Goal: Transaction & Acquisition: Purchase product/service

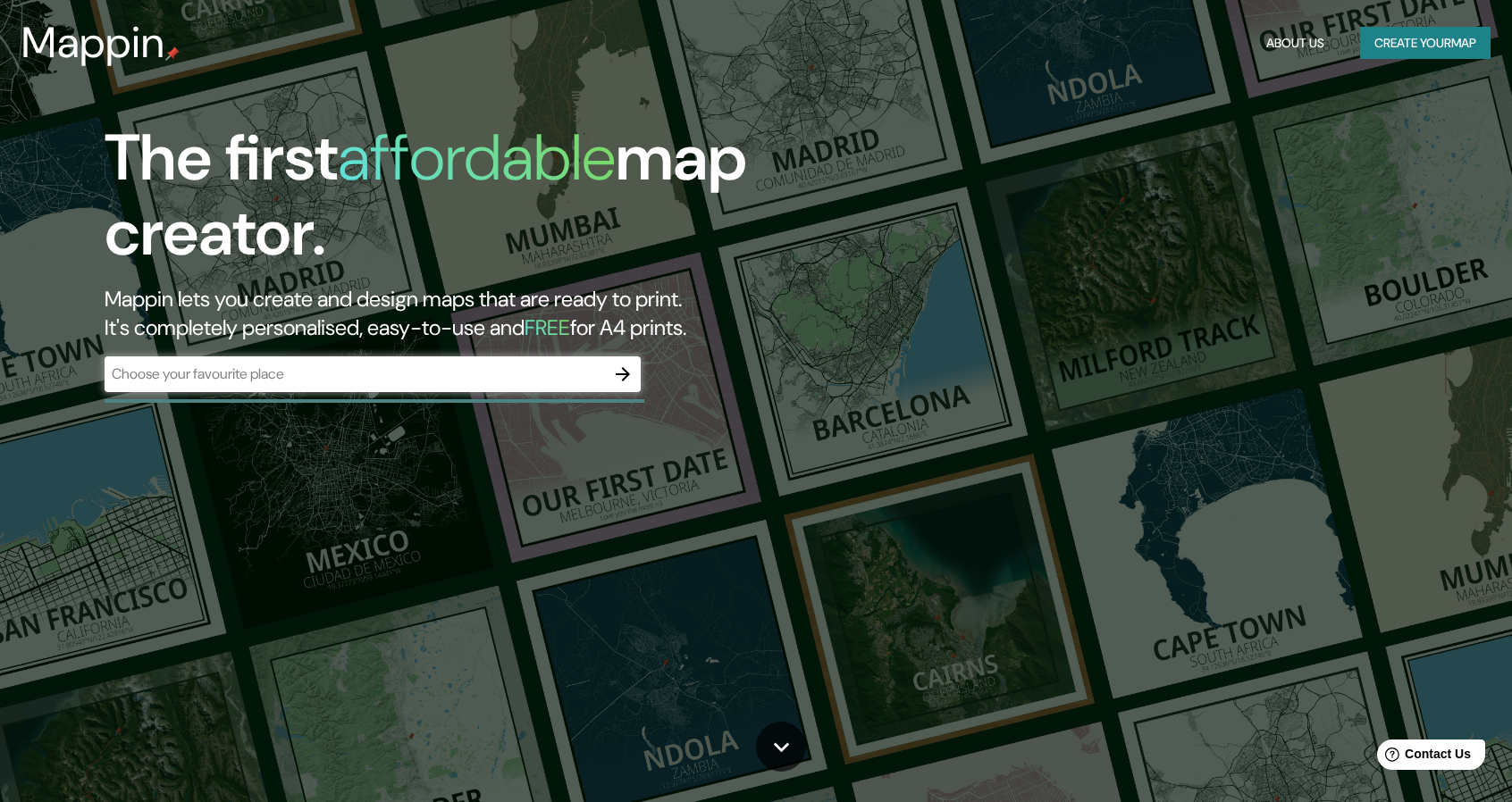
click at [385, 367] on div "​" at bounding box center [372, 375] width 536 height 36
click at [1087, 196] on div "The first affordable map creator. Mappin lets you create and design maps that a…" at bounding box center [756, 401] width 1512 height 802
click at [391, 371] on input "text" at bounding box center [355, 374] width 500 height 21
paste input "[URL][DOMAIN_NAME][PERSON_NAME][GEOGRAPHIC_DATA]"
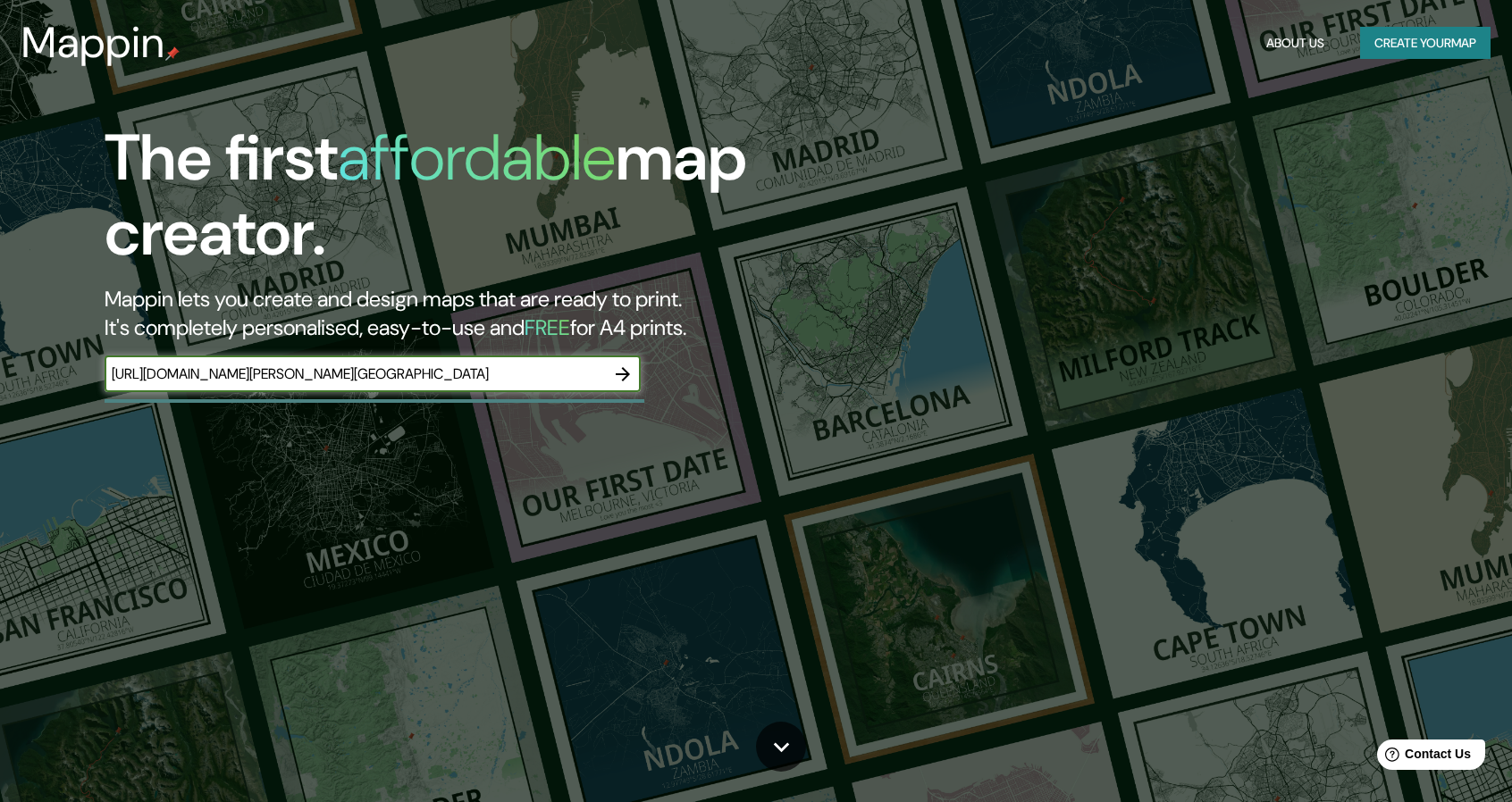
scroll to position [0, 2157]
type input "[URL][DOMAIN_NAME][PERSON_NAME][GEOGRAPHIC_DATA]"
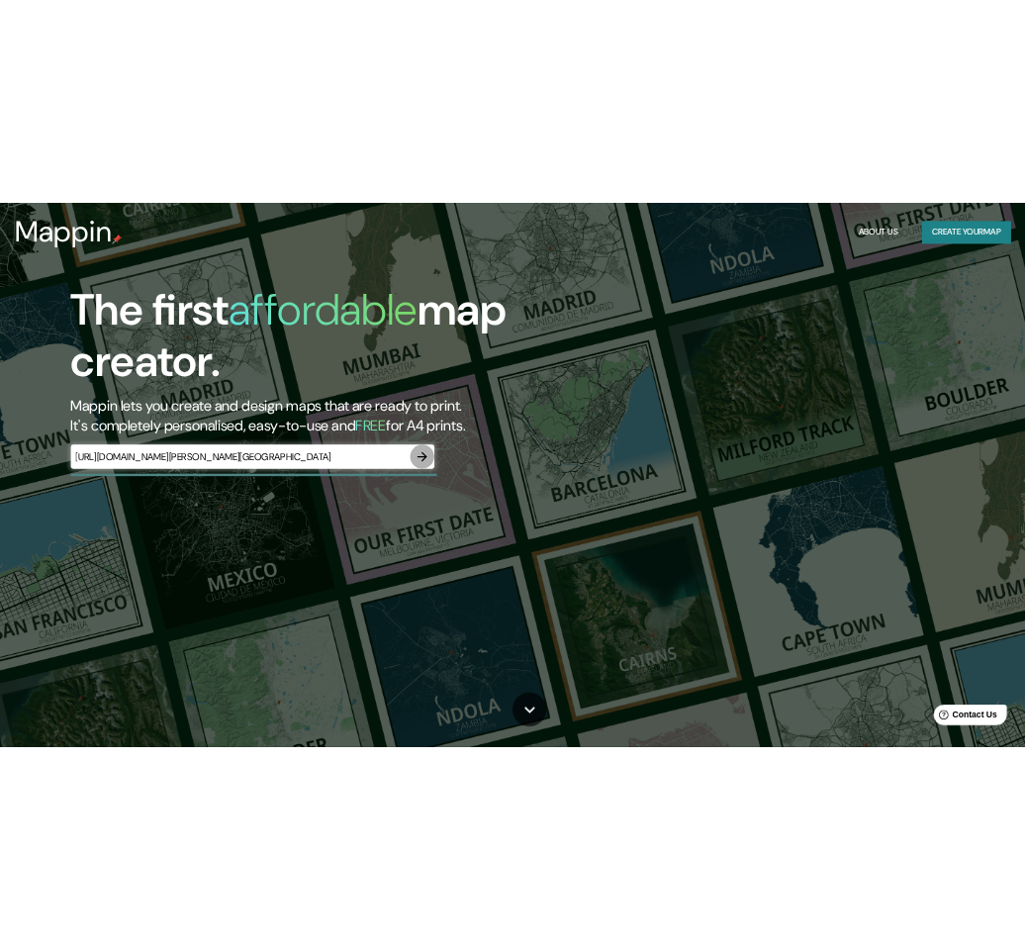
scroll to position [0, 0]
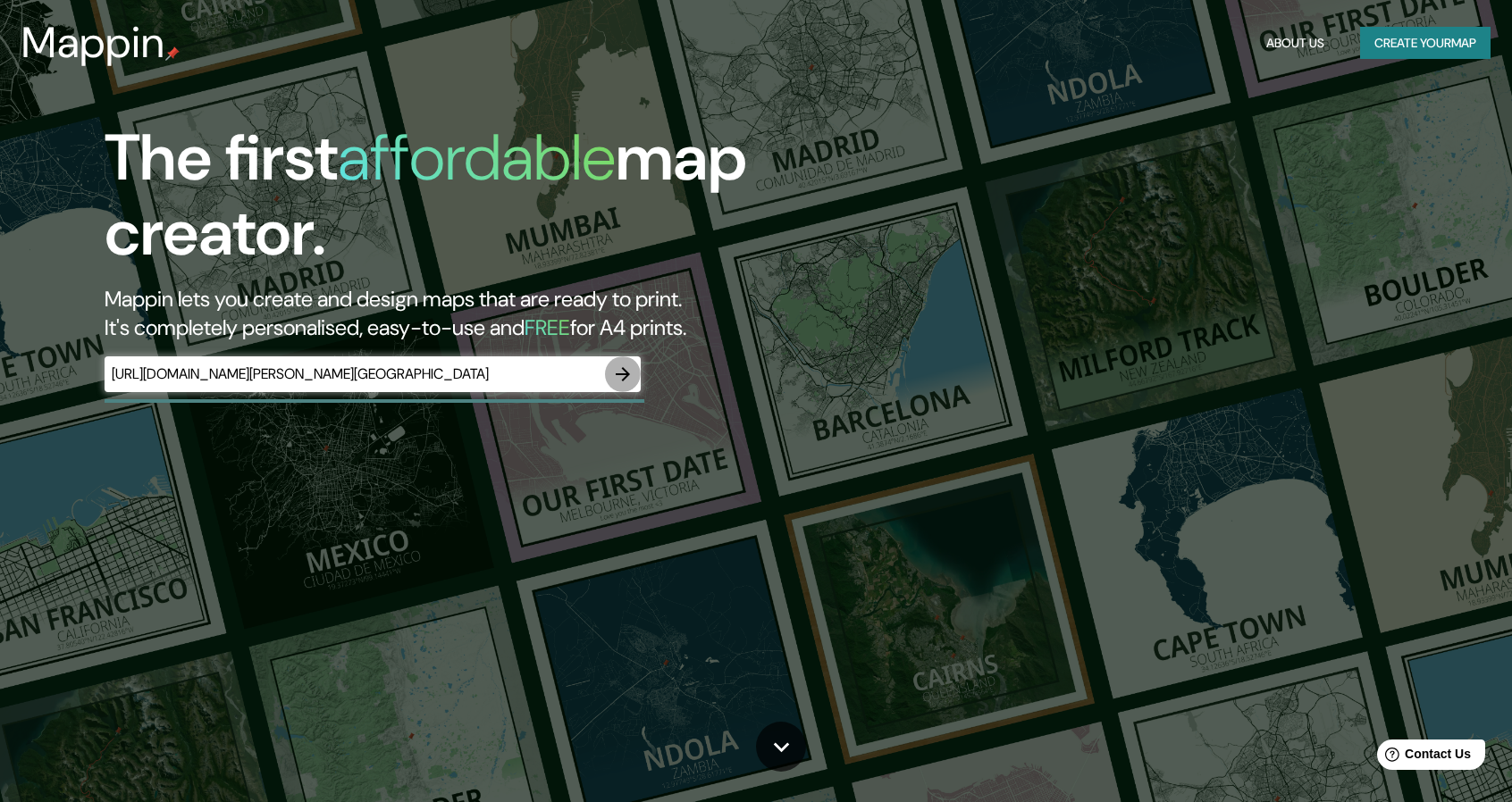
click at [623, 374] on icon "button" at bounding box center [623, 375] width 14 height 14
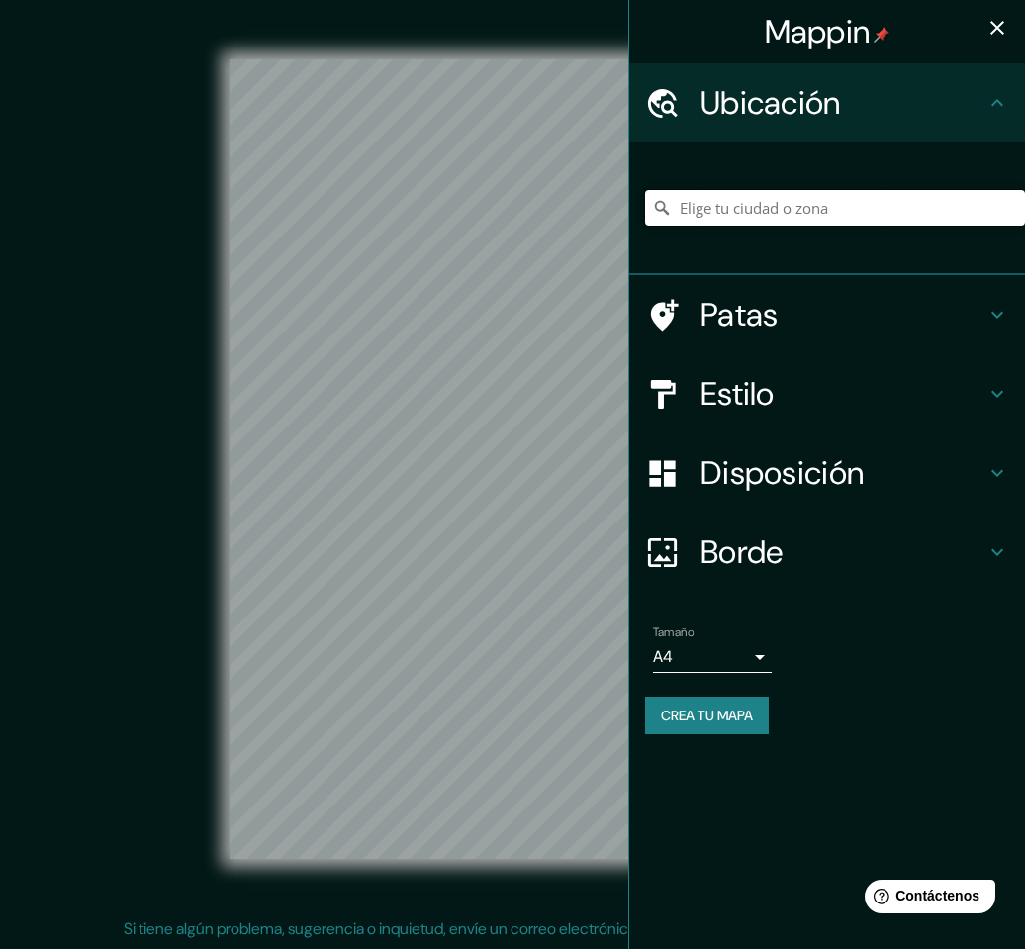
click at [859, 197] on input "Elige tu ciudad o zona" at bounding box center [835, 208] width 380 height 36
paste input "[URL][DOMAIN_NAME][PERSON_NAME][GEOGRAPHIC_DATA]"
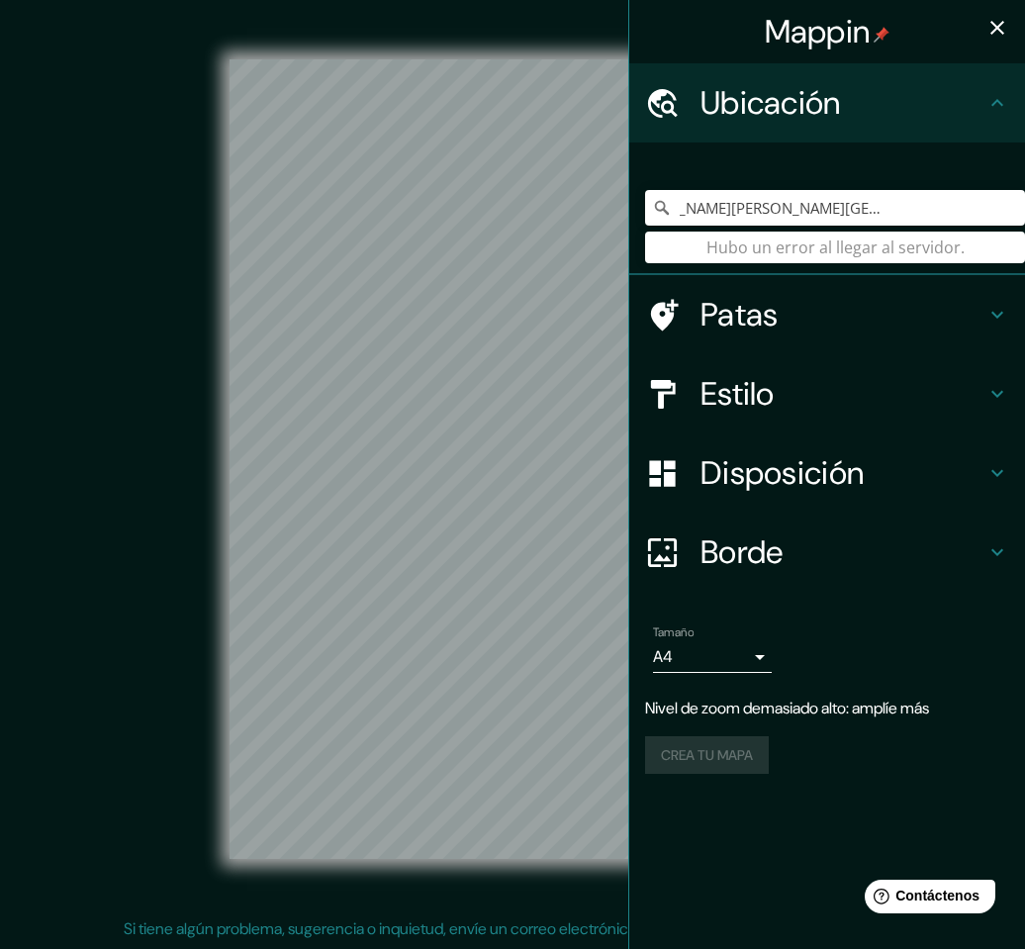
click at [807, 250] on div "https://www.google.com/maps/place/Rosendo+Pe%C3%B1a/@-17.3812296,-66.192177,313…" at bounding box center [835, 207] width 380 height 99
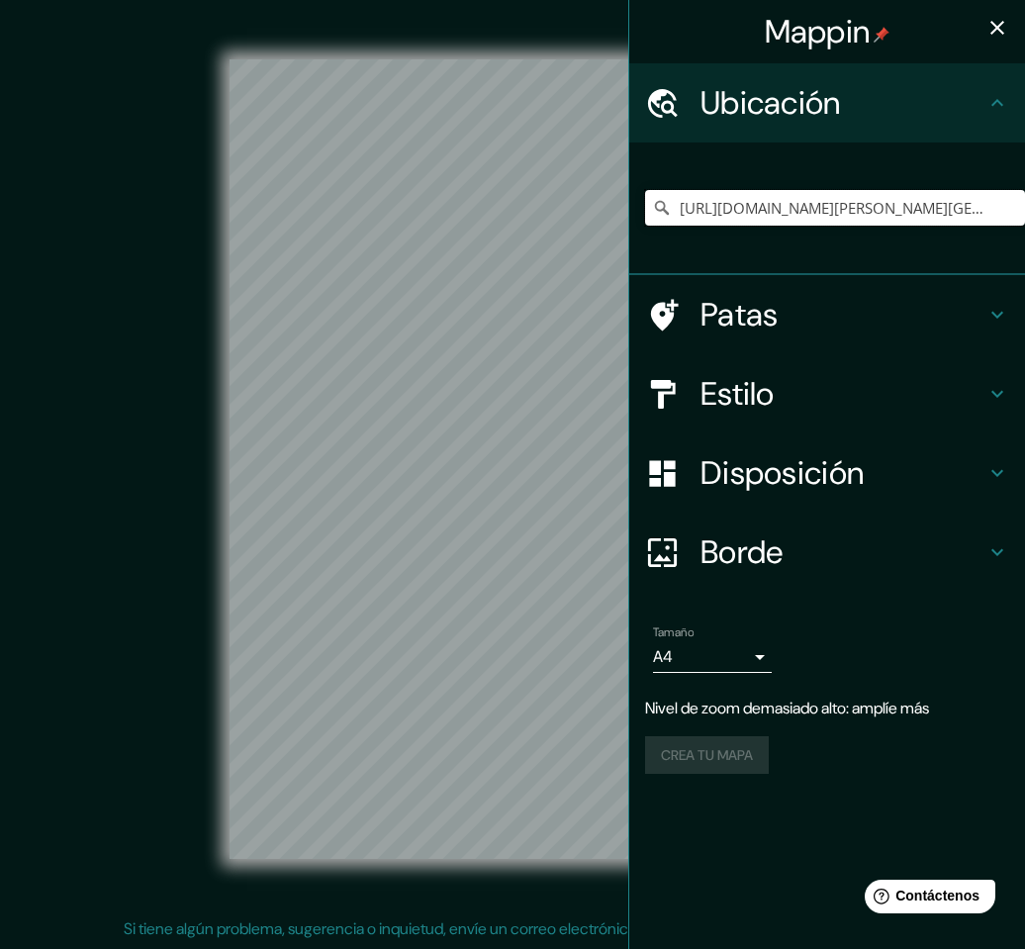
click at [843, 214] on input "[URL][DOMAIN_NAME][PERSON_NAME][GEOGRAPHIC_DATA]" at bounding box center [835, 208] width 380 height 36
click at [844, 214] on input "[URL][DOMAIN_NAME][PERSON_NAME][GEOGRAPHIC_DATA]" at bounding box center [835, 208] width 380 height 36
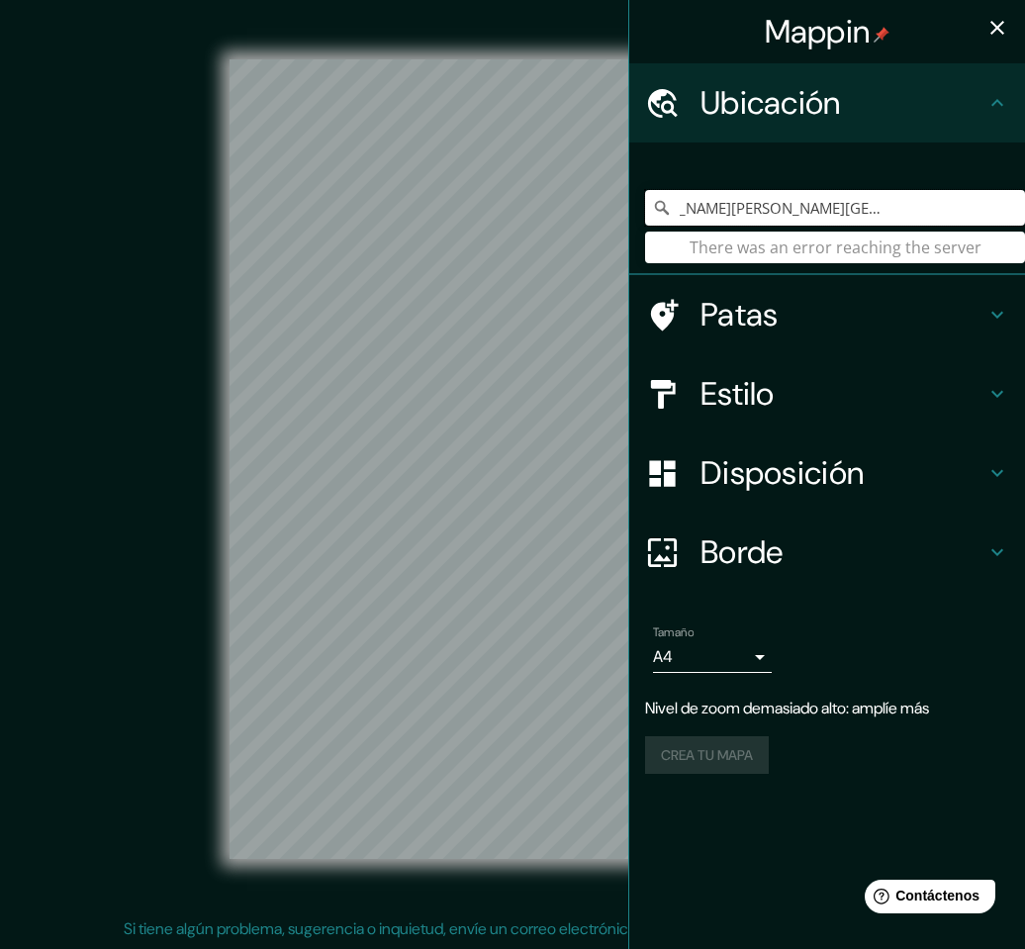
paste input "[URL][DOMAIN_NAME][PERSON_NAME][GEOGRAPHIC_DATA]"
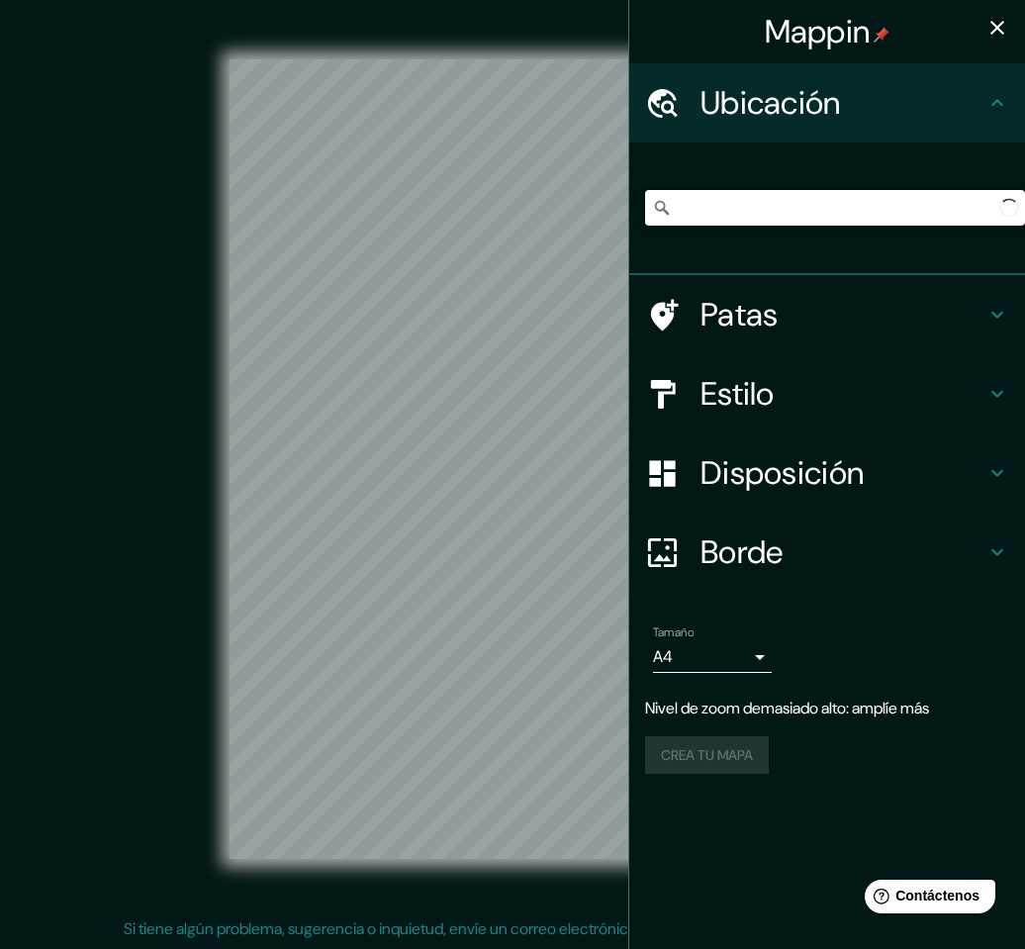
type input "https://www.google.com/maps/place/Rosendo+Pe%C3%B1a/@-17.3812296,-66.192177,313…"
click at [995, 34] on icon "button" at bounding box center [997, 28] width 24 height 24
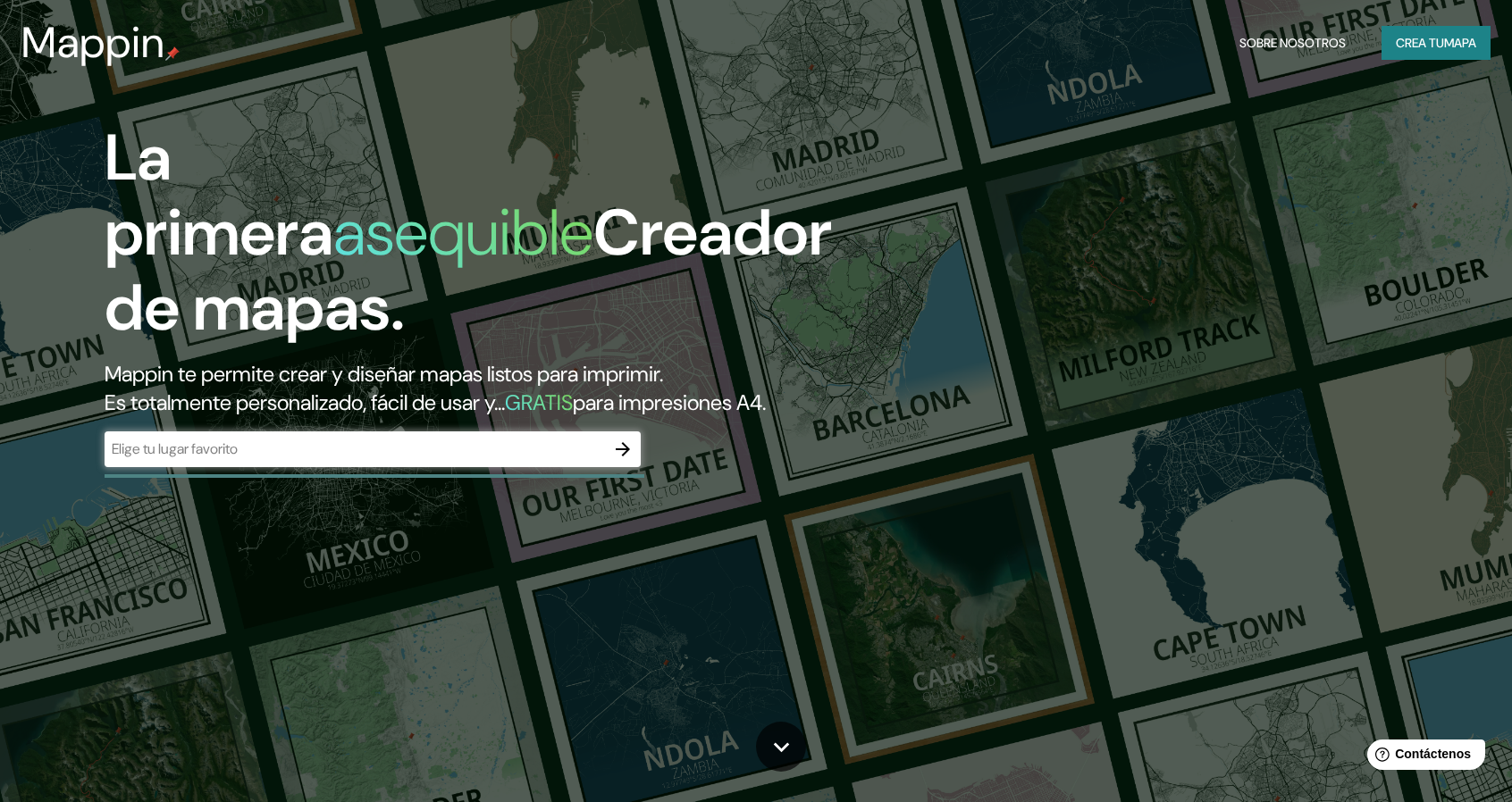
drag, startPoint x: 0, startPoint y: 0, endPoint x: 456, endPoint y: 436, distance: 630.9
click at [456, 436] on div "​" at bounding box center [372, 450] width 536 height 36
click at [456, 450] on input "text" at bounding box center [355, 449] width 500 height 21
type input "[URL][DOMAIN_NAME][PERSON_NAME][GEOGRAPHIC_DATA]"
click at [626, 453] on icon "button" at bounding box center [623, 450] width 22 height 22
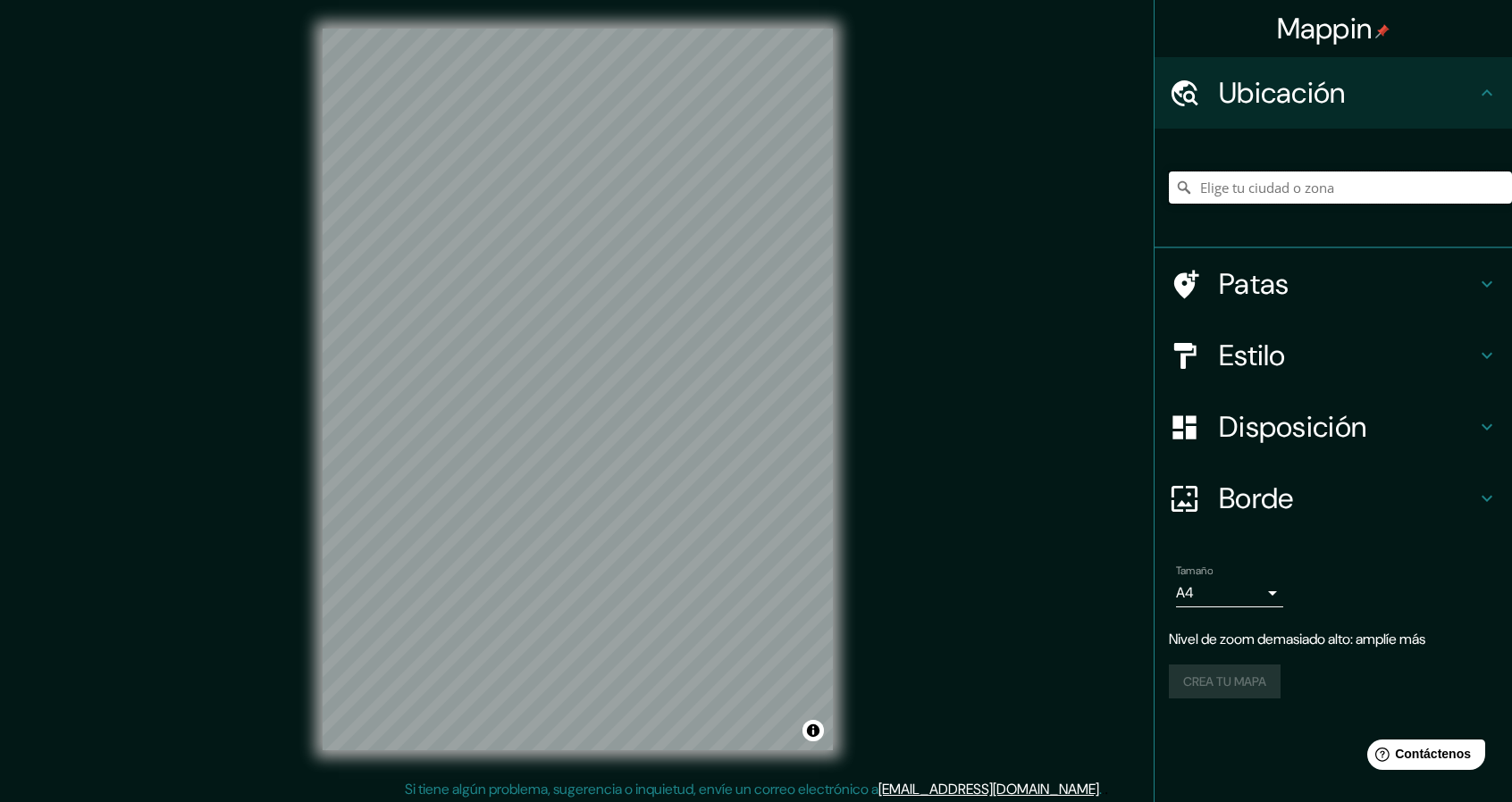
click at [1252, 196] on input "Elige tu ciudad o zona" at bounding box center [1340, 188] width 343 height 33
paste input "[PERSON_NAME][GEOGRAPHIC_DATA][PERSON_NAME] ([GEOGRAPHIC_DATA])"
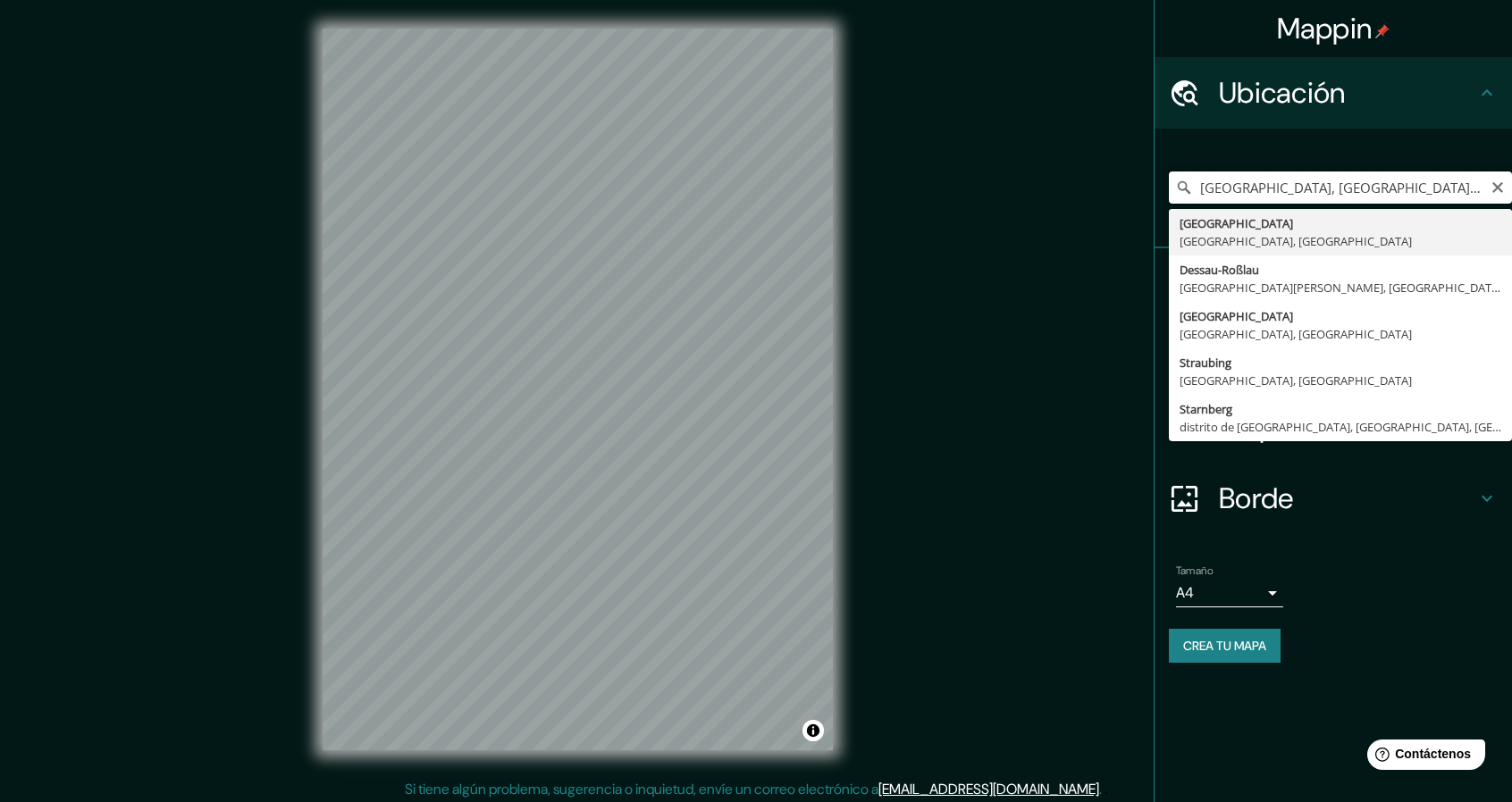
click at [1337, 175] on input "[GEOGRAPHIC_DATA], [GEOGRAPHIC_DATA], [GEOGRAPHIC_DATA]" at bounding box center [1340, 188] width 343 height 33
paste input "[URL][DOMAIN_NAME][PERSON_NAME][PERSON_NAME]"
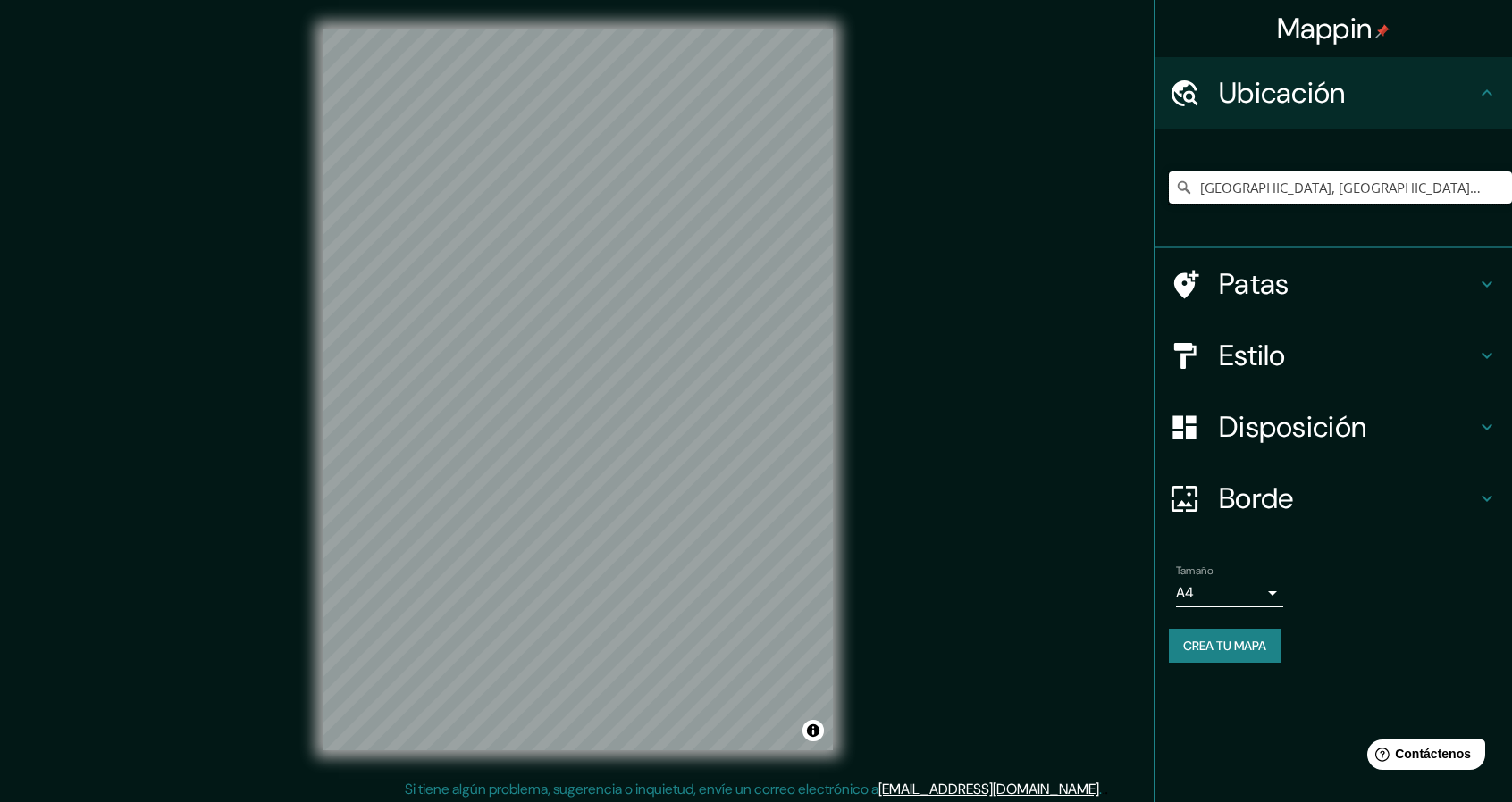
click at [1205, 176] on input "[GEOGRAPHIC_DATA], [GEOGRAPHIC_DATA], [GEOGRAPHIC_DATA]" at bounding box center [1340, 188] width 343 height 33
click at [1205, 177] on input "[GEOGRAPHIC_DATA], [GEOGRAPHIC_DATA], [GEOGRAPHIC_DATA]" at bounding box center [1340, 188] width 343 height 33
paste input "PLAZUELA JARDÍN"
click at [509, 16] on div "© Mapbox © OpenStreetMap Improve this map" at bounding box center [577, 389] width 567 height 779
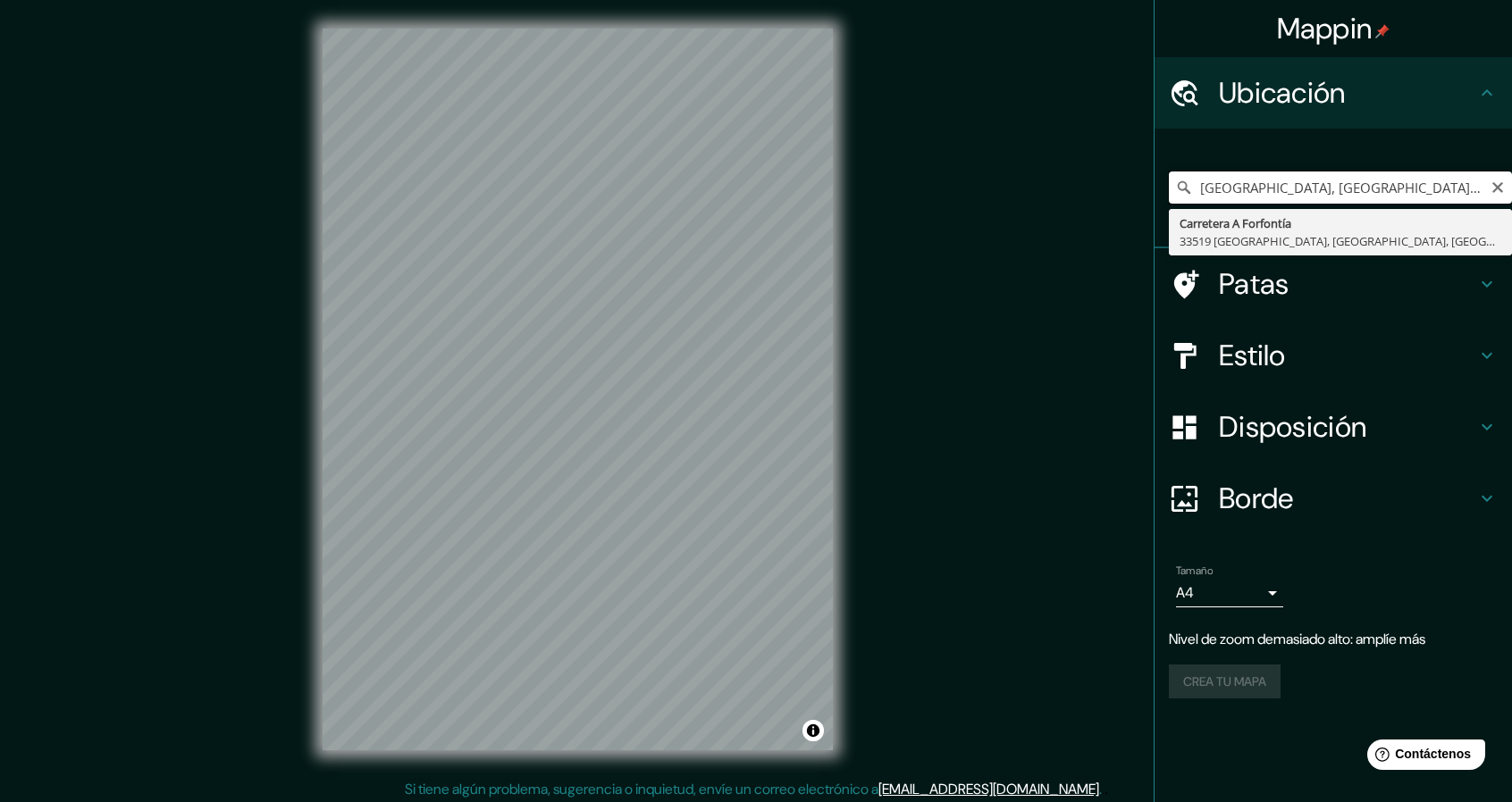
click at [1255, 187] on input "[GEOGRAPHIC_DATA], [GEOGRAPHIC_DATA], [GEOGRAPHIC_DATA]" at bounding box center [1340, 188] width 343 height 33
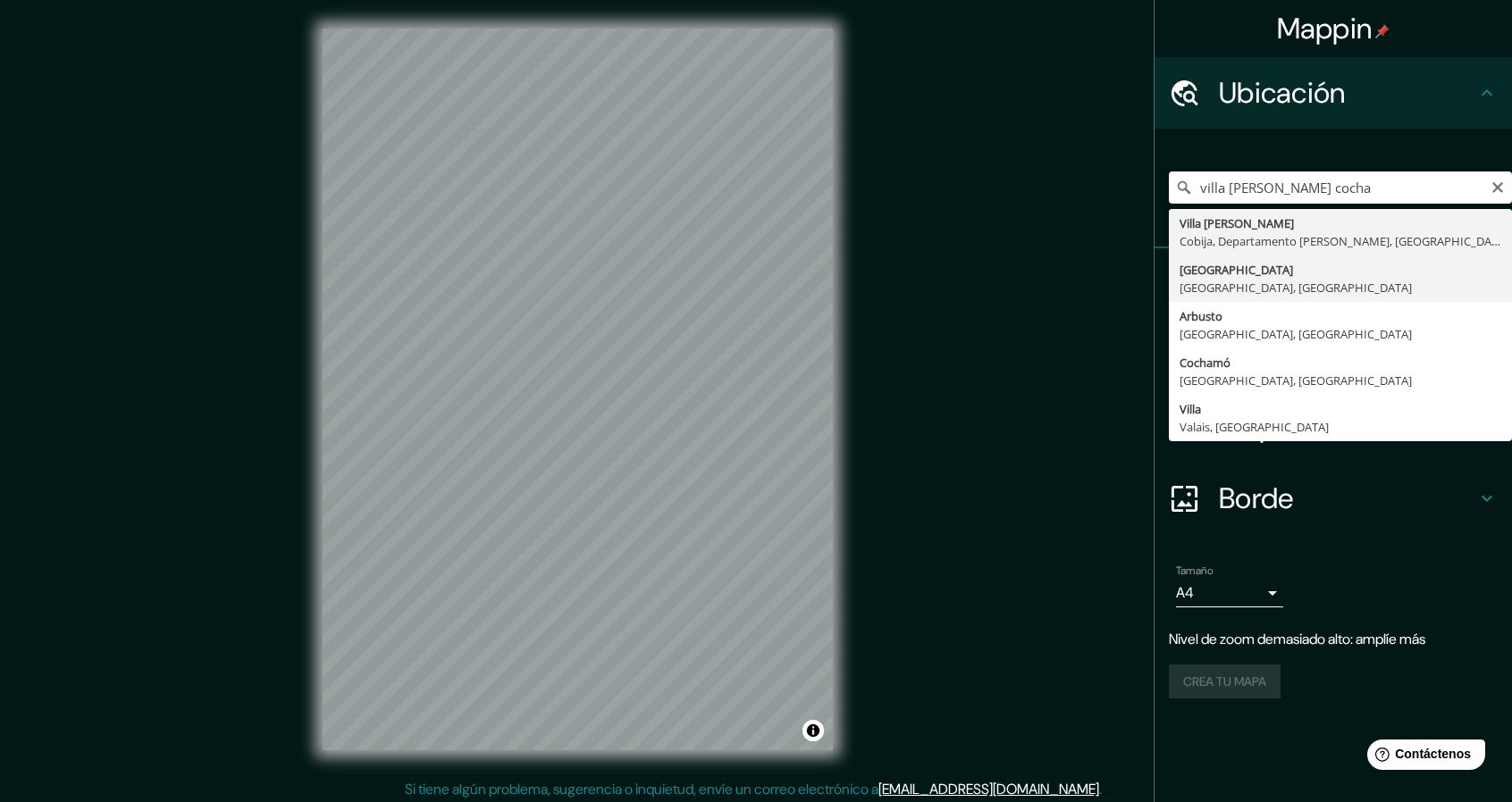
type input "[GEOGRAPHIC_DATA], [GEOGRAPHIC_DATA], [GEOGRAPHIC_DATA]"
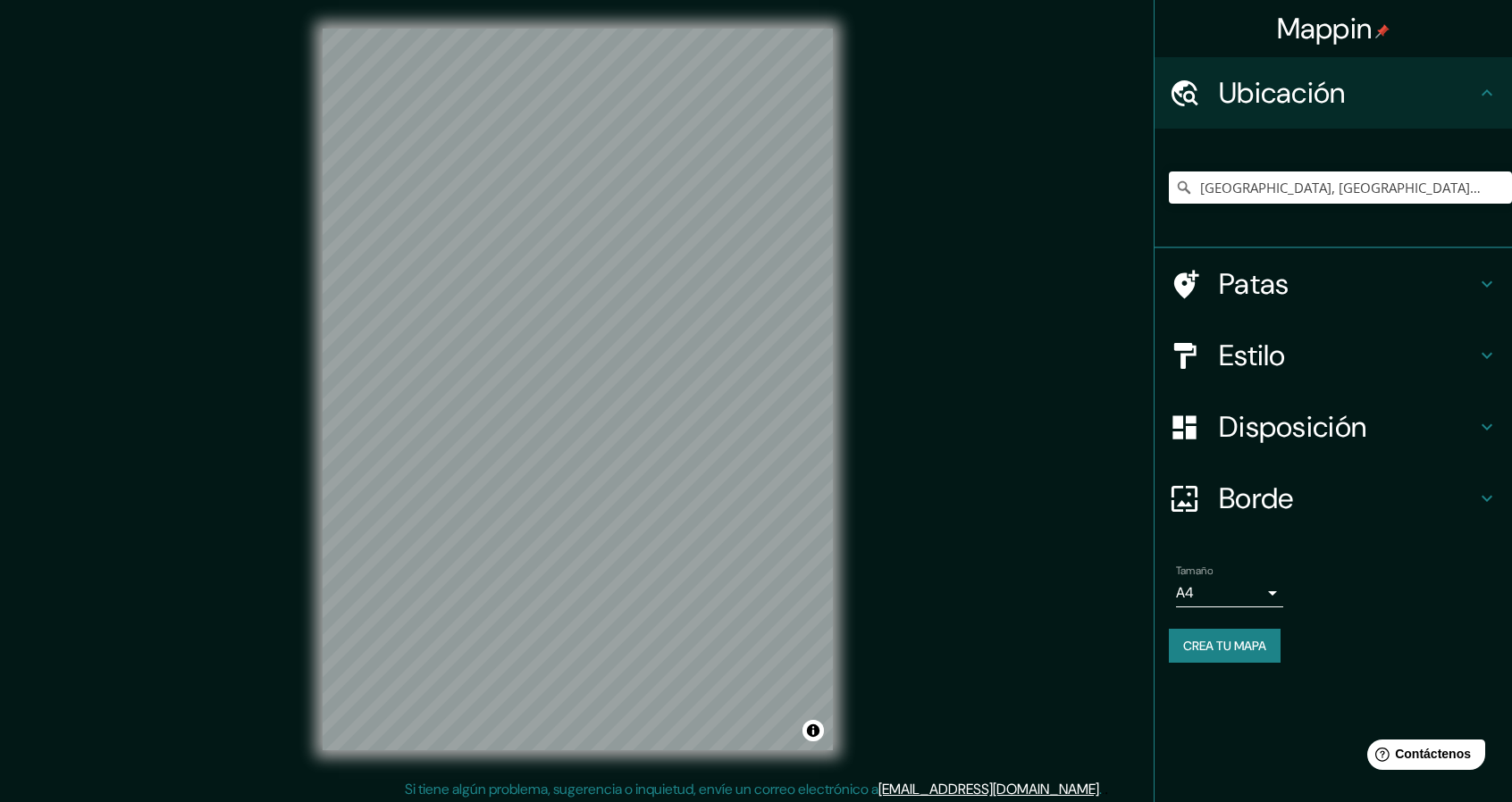
click at [1264, 357] on font "Estilo" at bounding box center [1252, 356] width 67 height 38
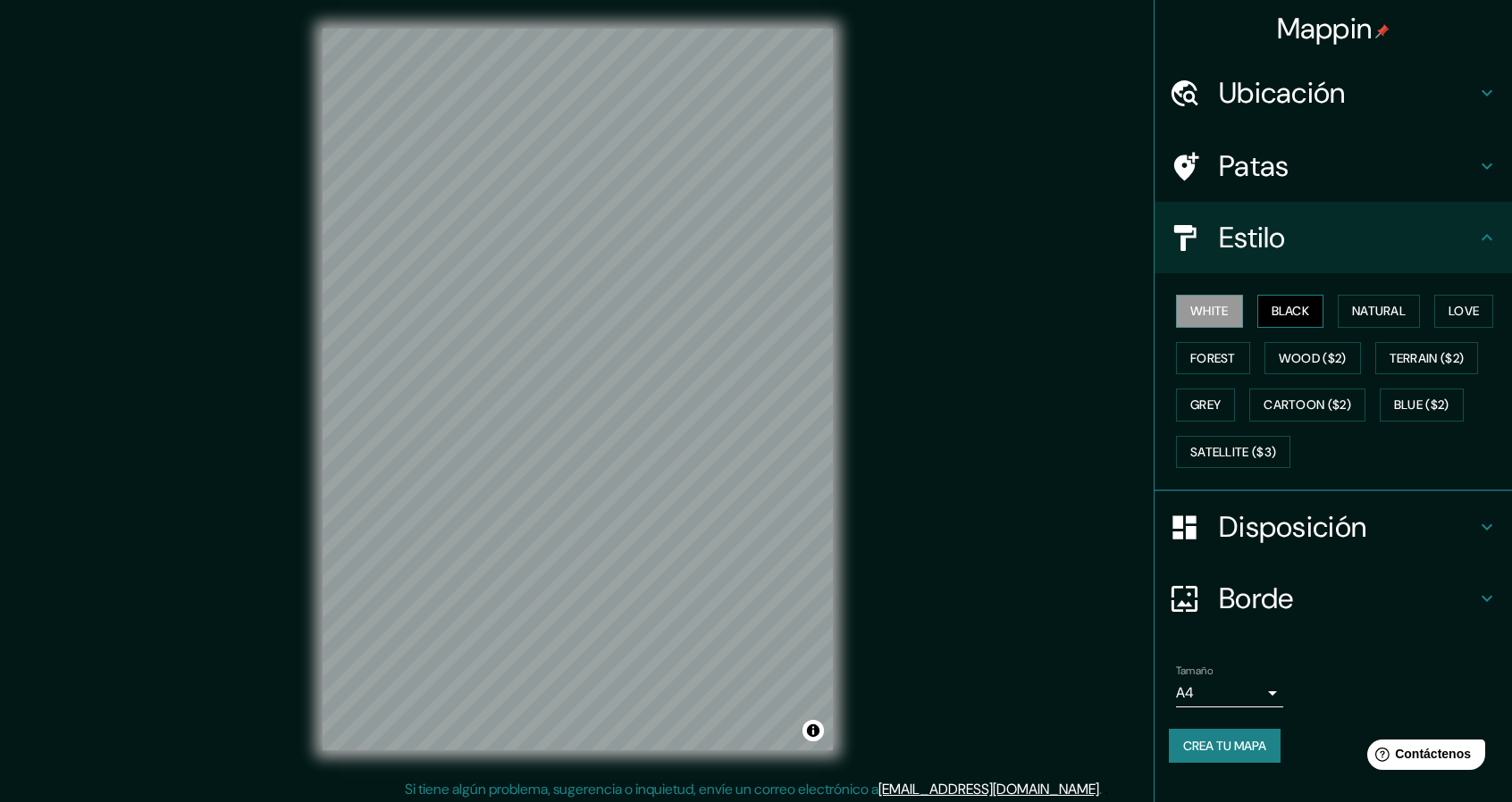
click at [1302, 306] on button "Black" at bounding box center [1291, 311] width 67 height 33
click at [1293, 319] on button "Black" at bounding box center [1291, 311] width 67 height 33
click at [1362, 313] on button "Natural" at bounding box center [1378, 311] width 82 height 33
click at [1442, 312] on button "Love" at bounding box center [1463, 311] width 59 height 33
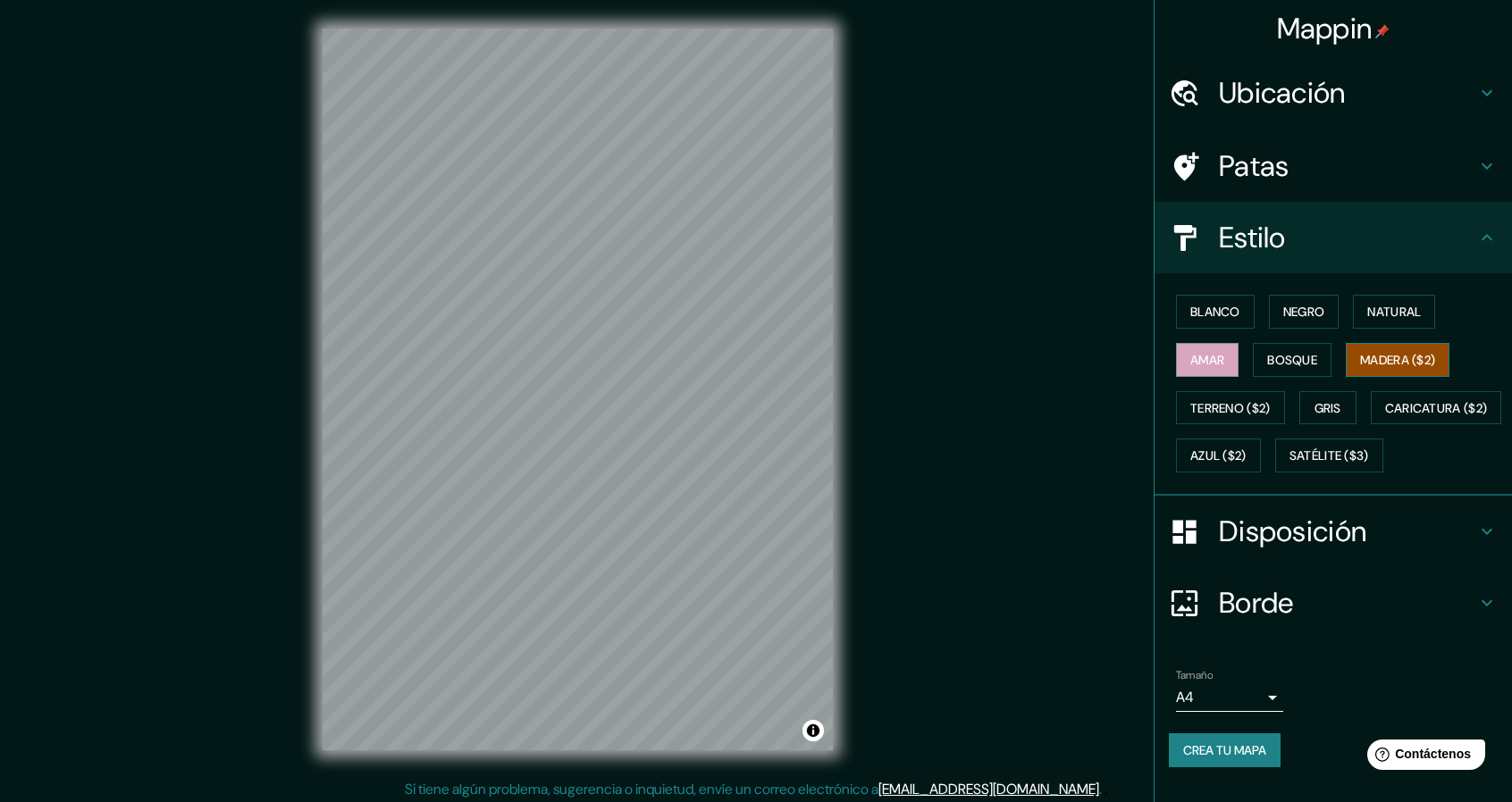
click at [1327, 353] on div "Blanco Negro Natural Amar Bosque Madera ($2) Terreno ($2) Gris Caricatura ($2) …" at bounding box center [1340, 384] width 343 height 192
click at [1314, 410] on font "Gris" at bounding box center [1328, 408] width 27 height 16
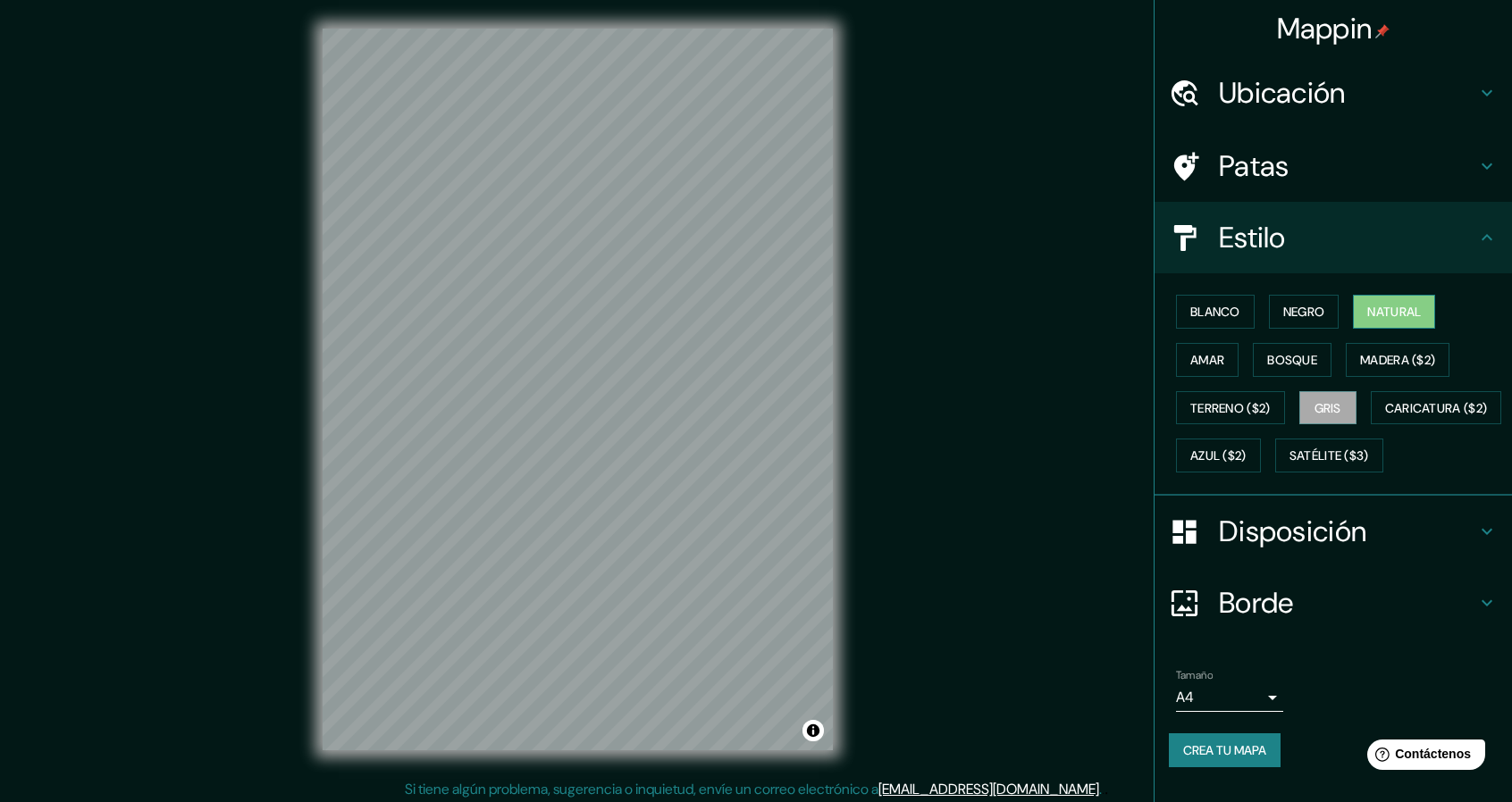
click at [1381, 303] on font "Natural" at bounding box center [1393, 312] width 53 height 16
click at [1270, 343] on button "Bosque" at bounding box center [1292, 360] width 79 height 34
click at [1271, 550] on font "Disposición" at bounding box center [1292, 532] width 147 height 38
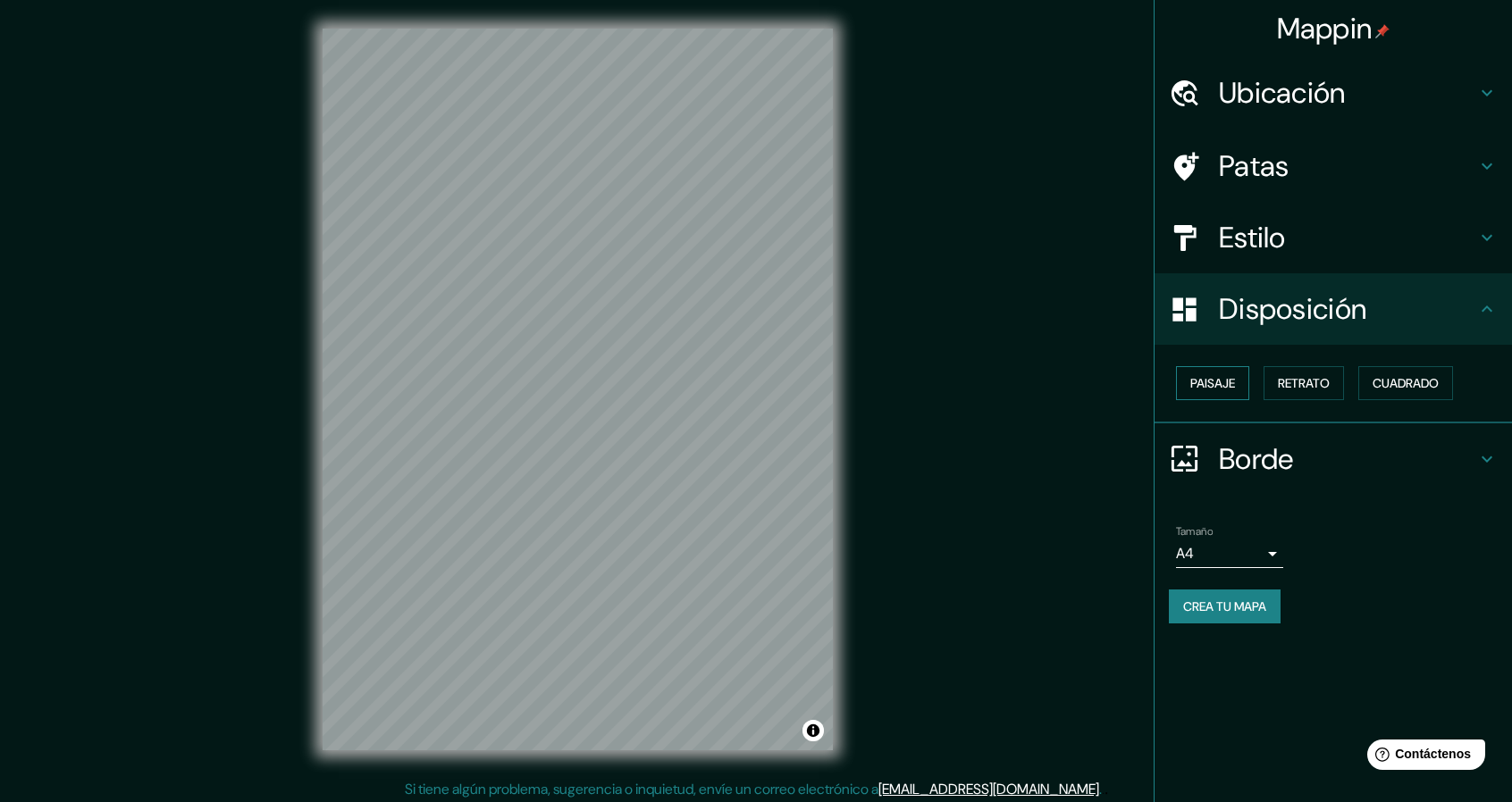
click at [1206, 384] on font "Paisaje" at bounding box center [1212, 383] width 44 height 16
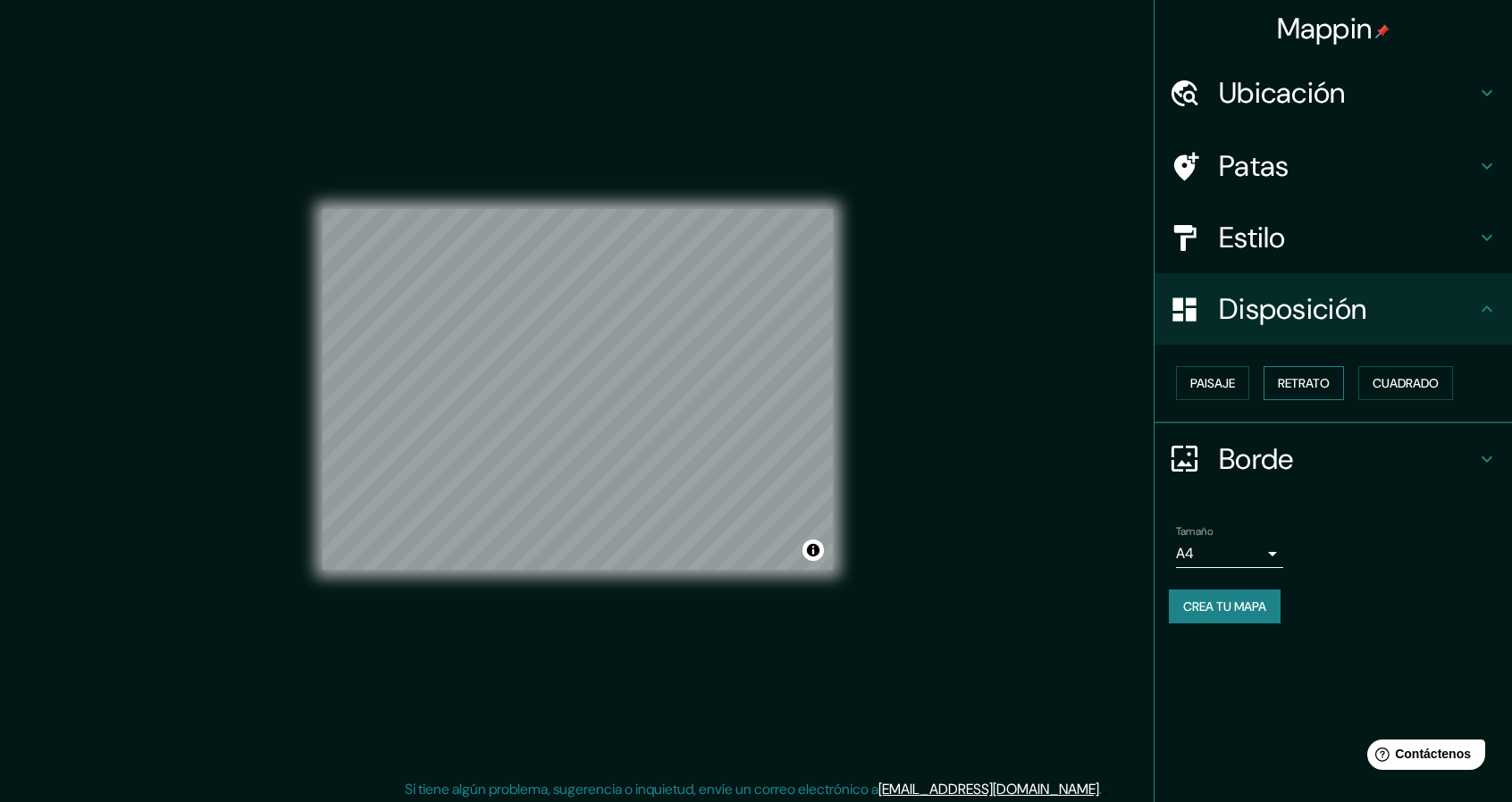
click at [1281, 385] on font "Retrato" at bounding box center [1303, 383] width 51 height 16
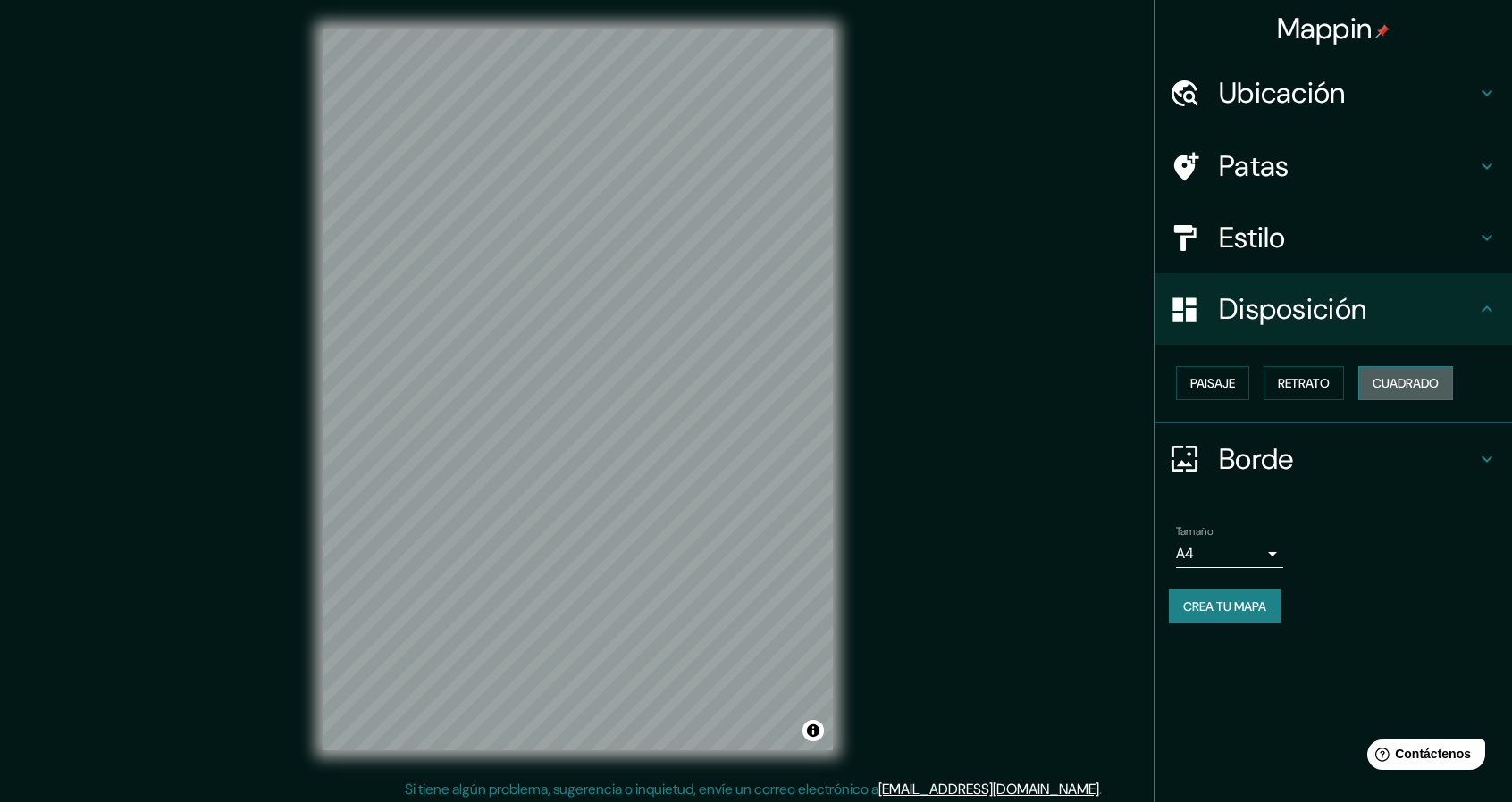
click at [1399, 379] on font "Cuadrado" at bounding box center [1405, 383] width 66 height 16
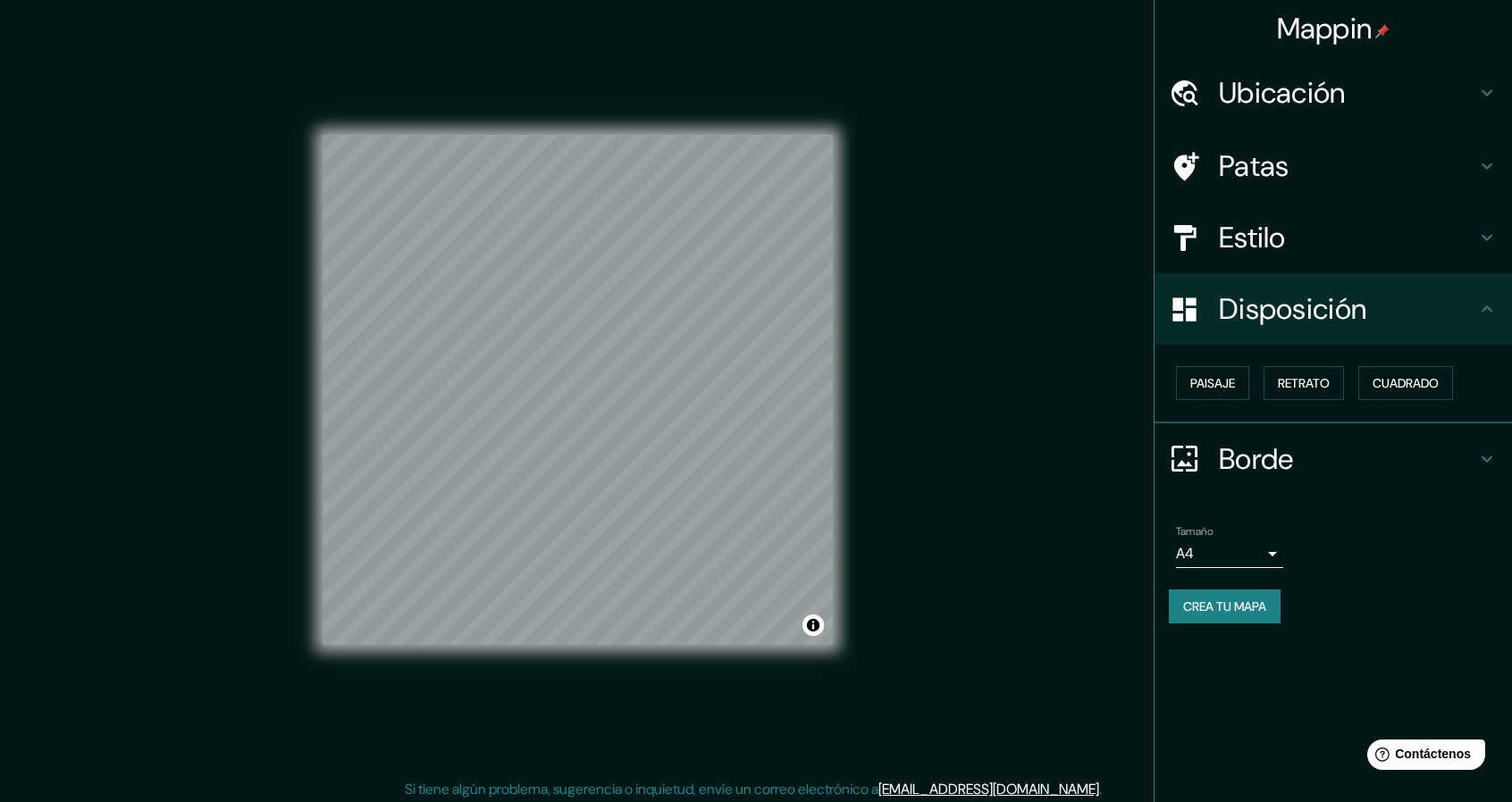
click at [1272, 238] on font "Estilo" at bounding box center [1252, 238] width 67 height 38
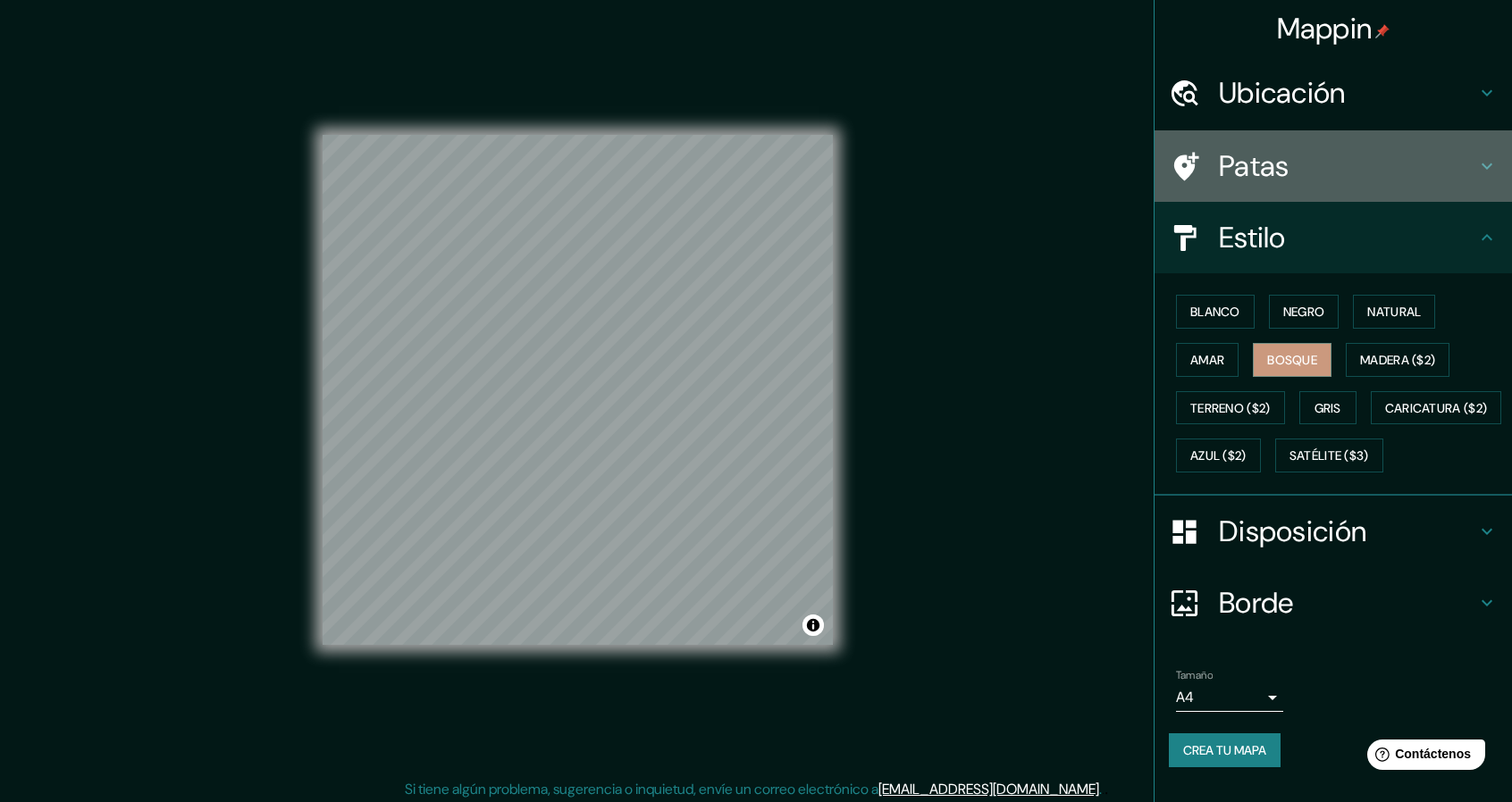
click at [1242, 167] on font "Patas" at bounding box center [1254, 166] width 70 height 38
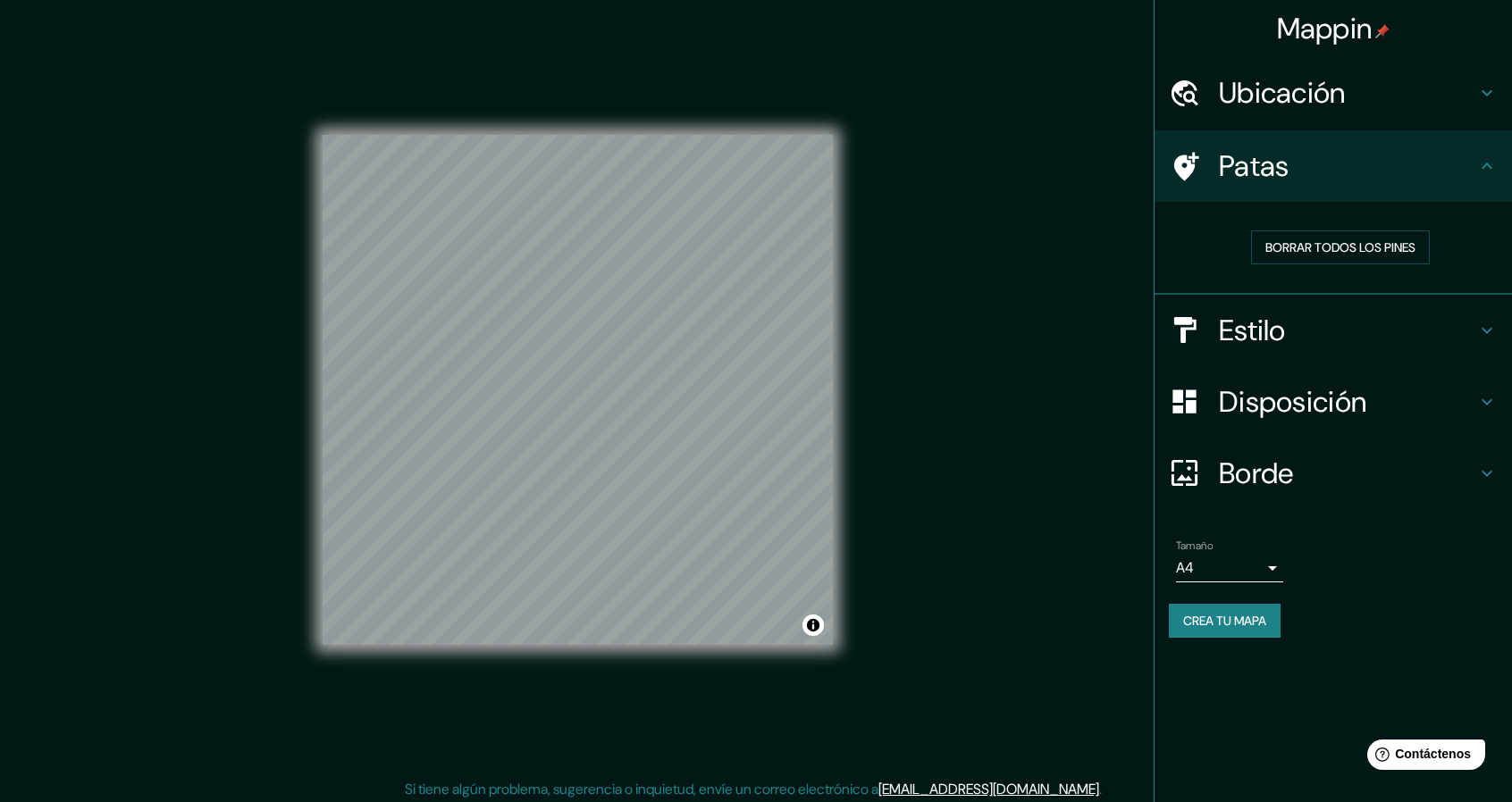
click at [1238, 322] on font "Estilo" at bounding box center [1252, 331] width 67 height 38
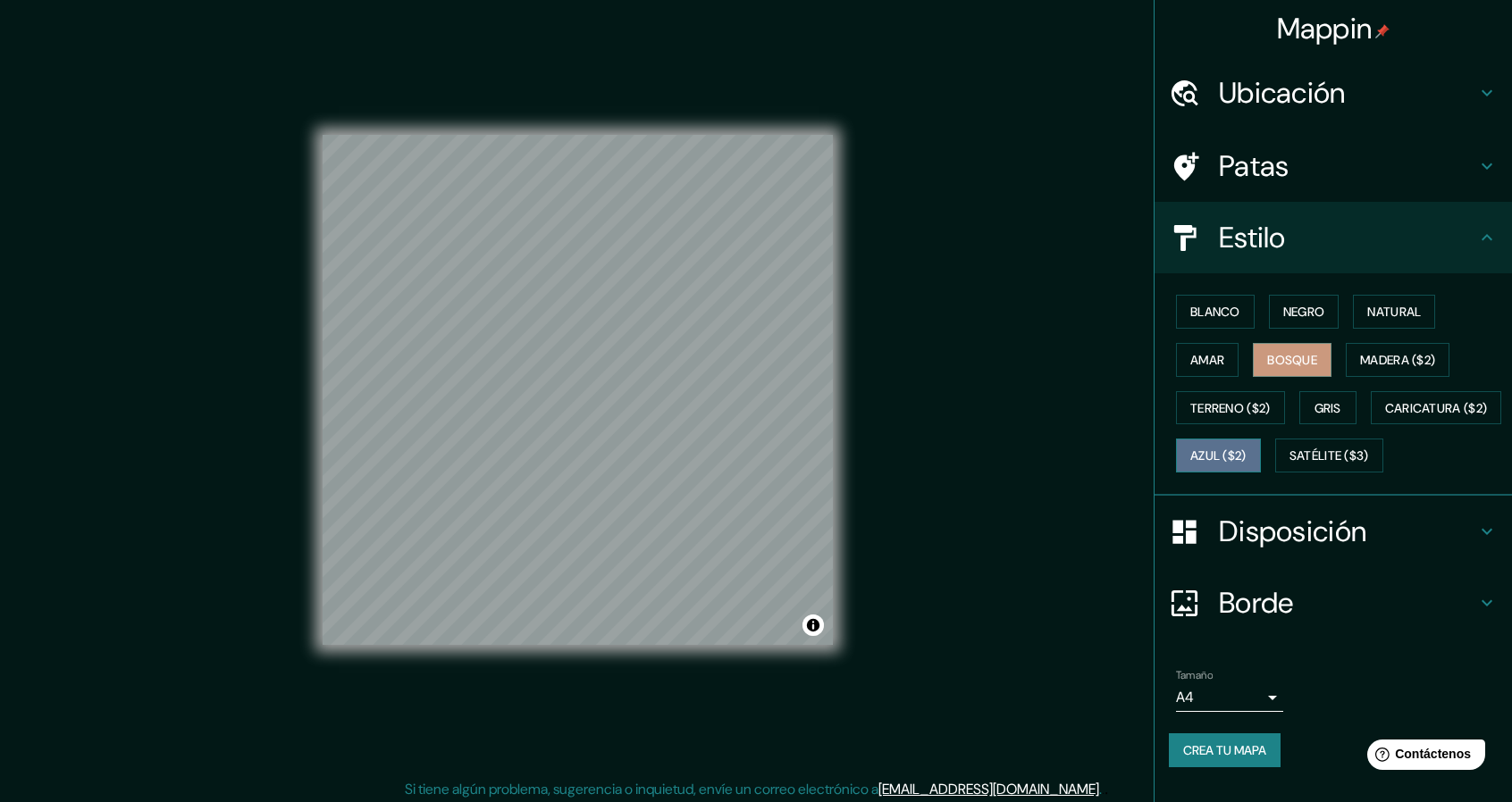
click at [1246, 457] on font "Azul ($2)" at bounding box center [1218, 457] width 56 height 16
click at [1275, 472] on button "Satélite ($3)" at bounding box center [1330, 456] width 108 height 34
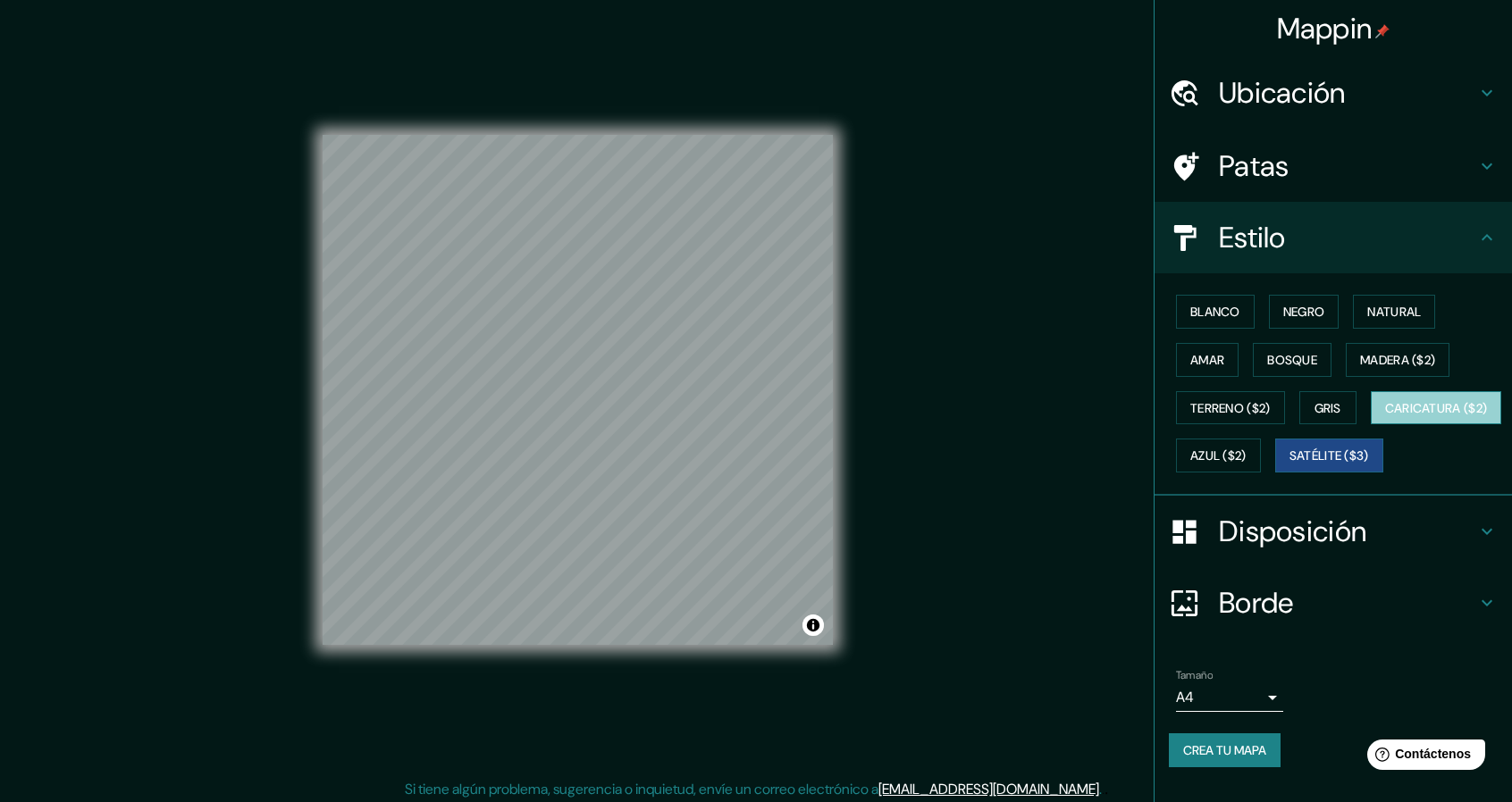
click at [1385, 416] on font "Caricatura ($2)" at bounding box center [1436, 408] width 103 height 16
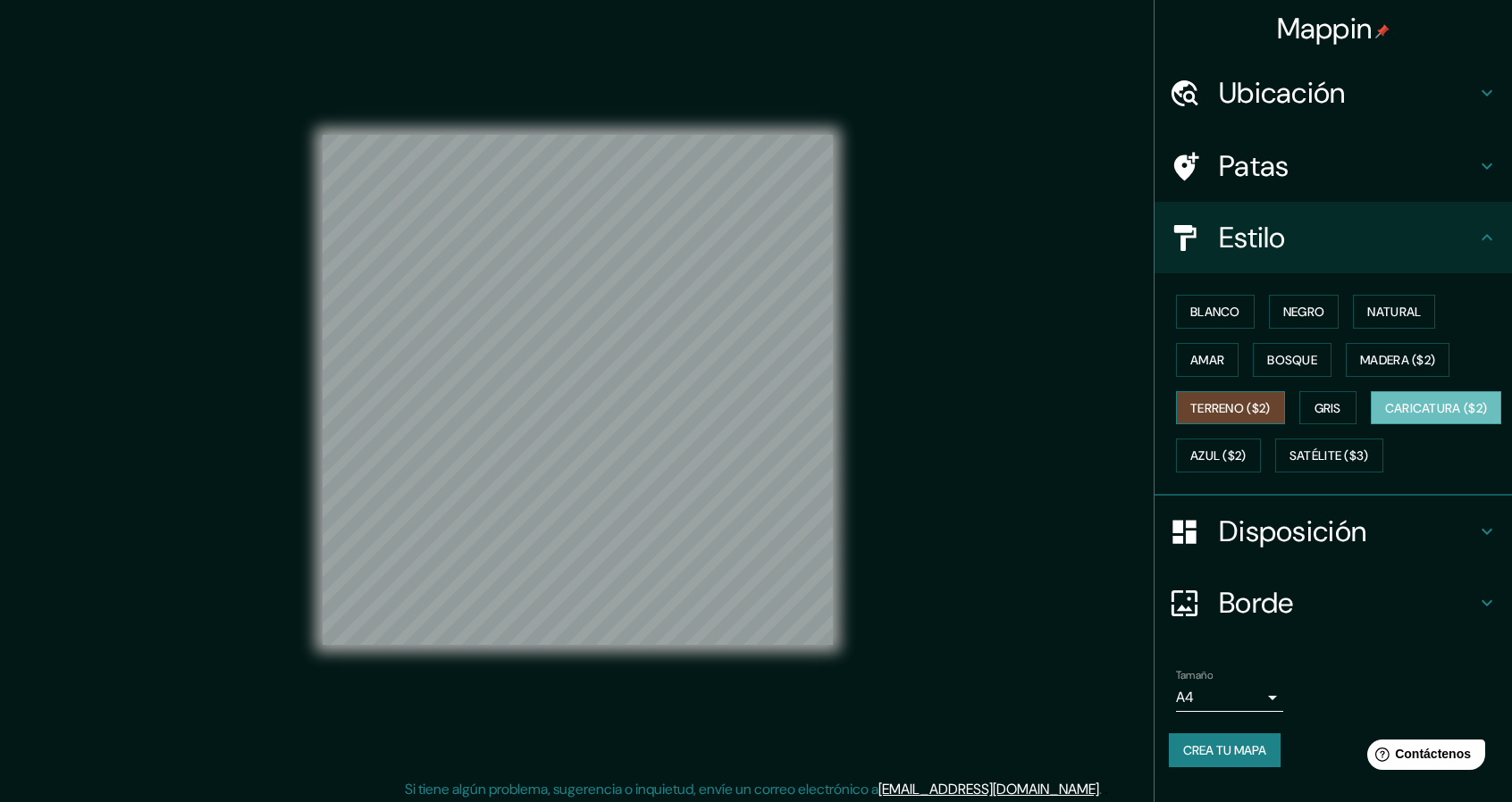
click at [1238, 408] on font "Terreno ($2)" at bounding box center [1230, 408] width 80 height 16
click at [1274, 359] on font "Bosque" at bounding box center [1292, 360] width 50 height 16
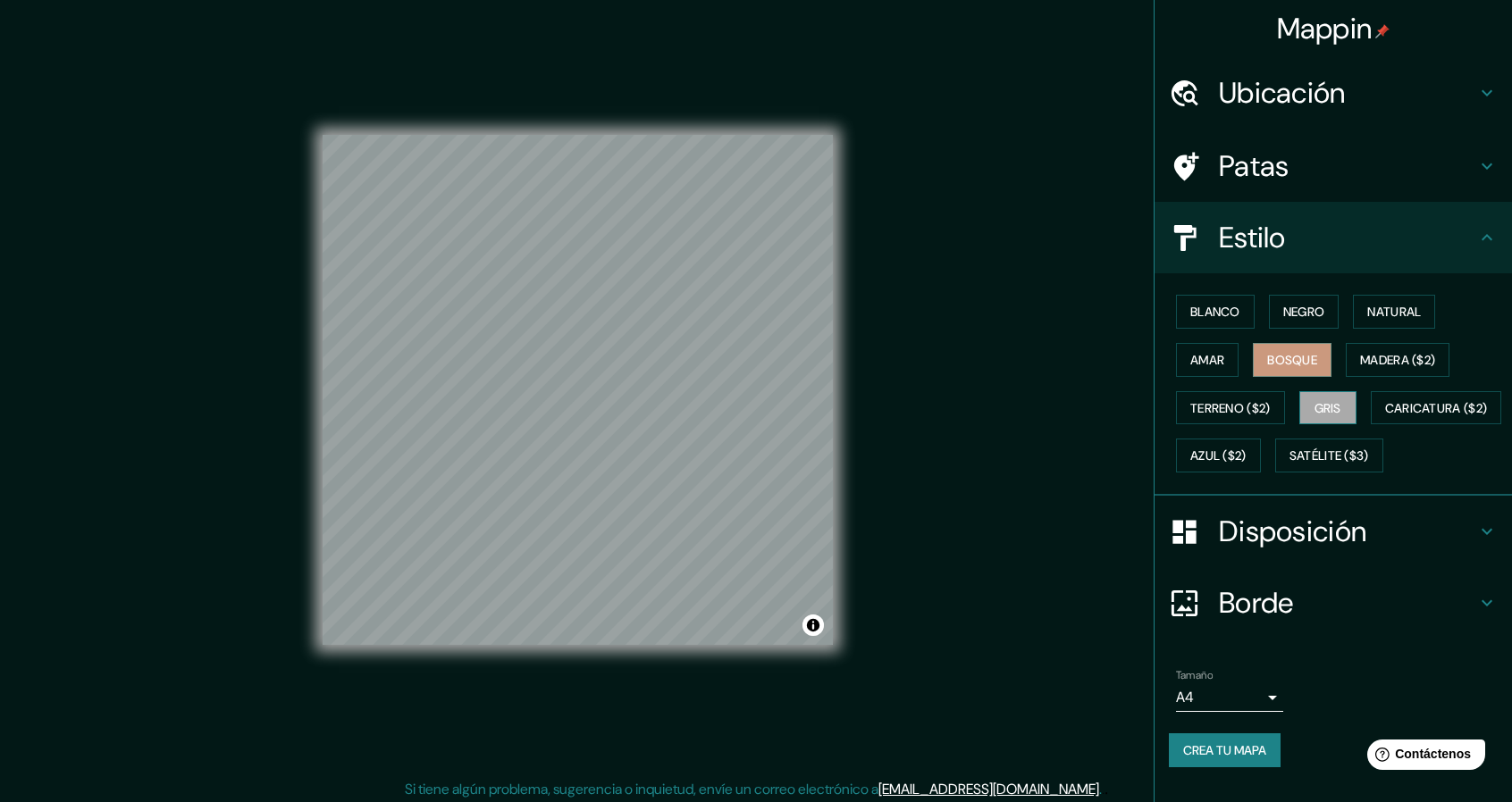
click at [1316, 403] on font "Gris" at bounding box center [1328, 408] width 27 height 16
click at [1208, 364] on font "Amar" at bounding box center [1208, 360] width 34 height 16
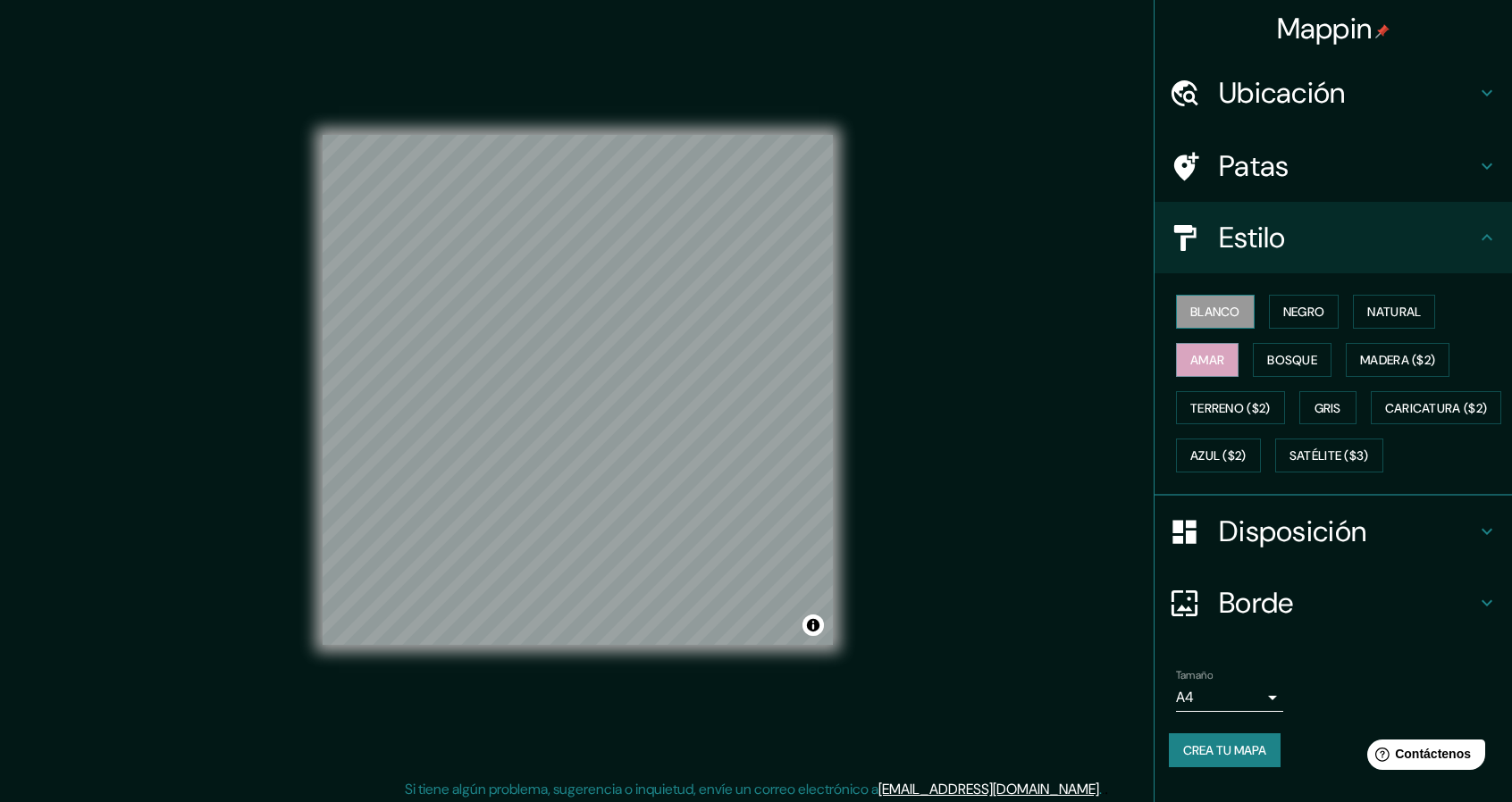
click at [1215, 304] on font "Blanco" at bounding box center [1215, 312] width 50 height 16
click at [1287, 312] on font "Negro" at bounding box center [1303, 312] width 42 height 16
click at [1377, 312] on font "Natural" at bounding box center [1393, 312] width 53 height 16
click at [1216, 371] on button "Amar" at bounding box center [1207, 360] width 62 height 34
click at [1254, 353] on button "Bosque" at bounding box center [1292, 360] width 79 height 34
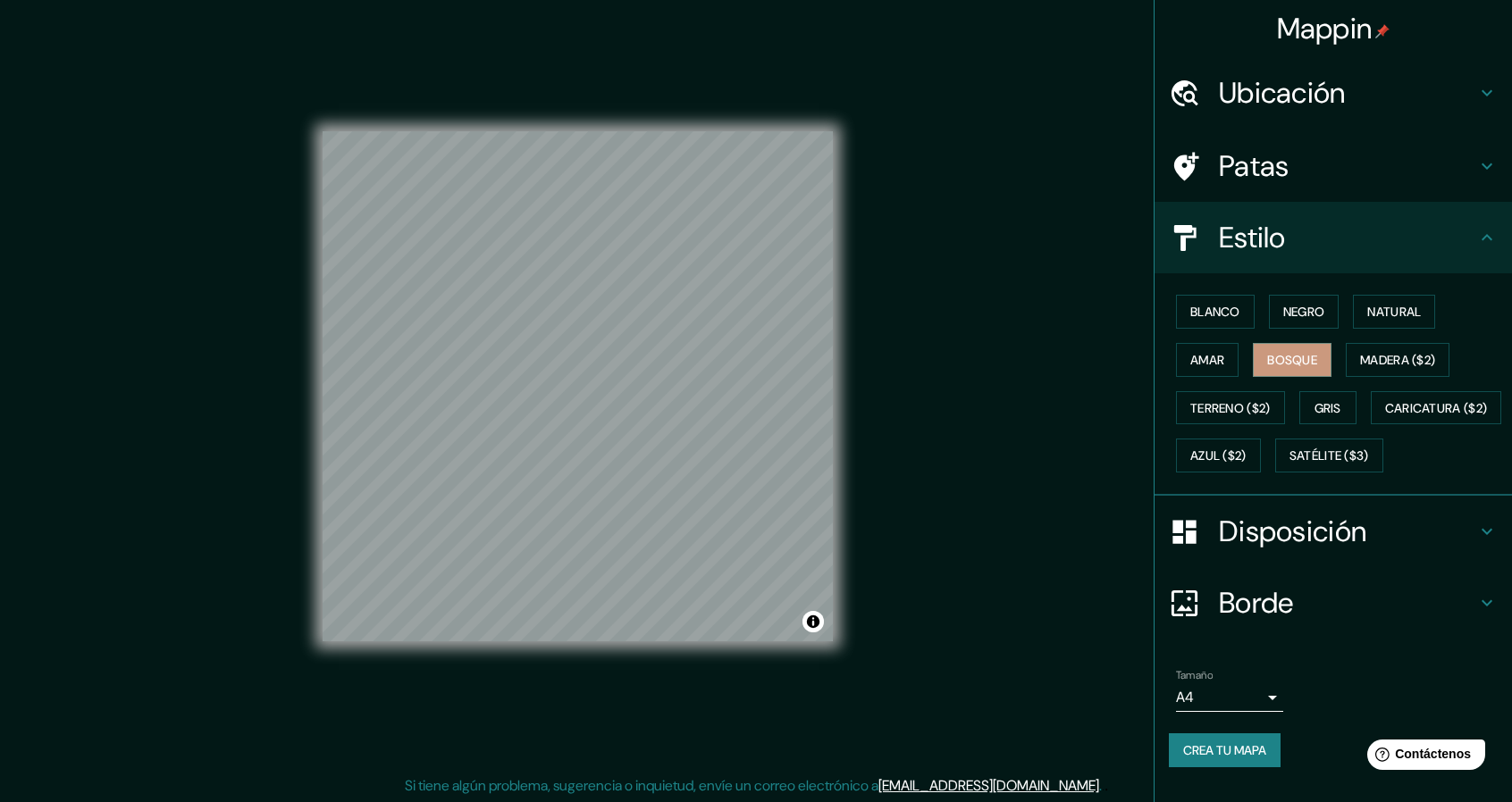
scroll to position [5, 0]
click at [1238, 612] on font "Borde" at bounding box center [1255, 603] width 75 height 38
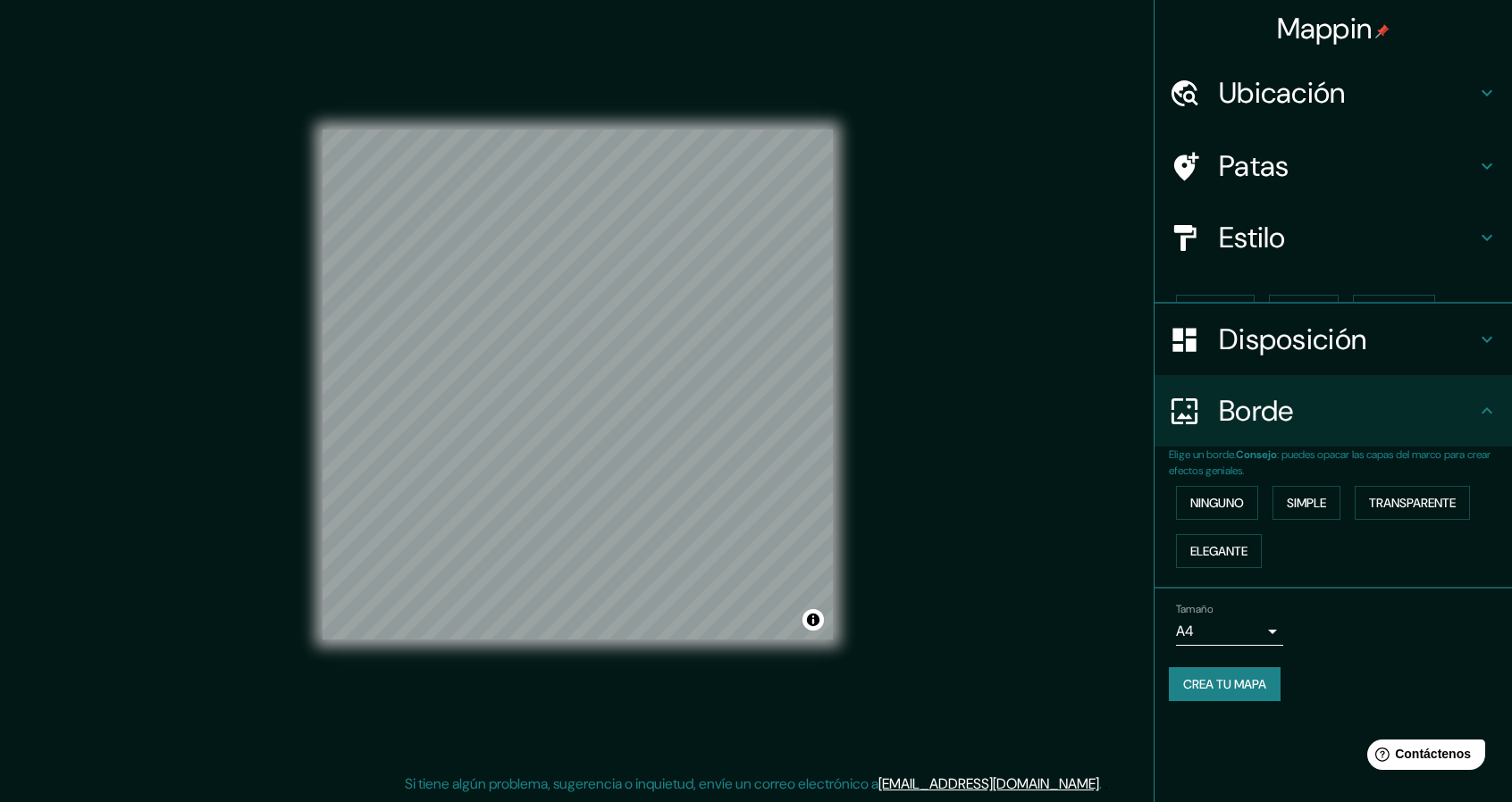
scroll to position [0, 0]
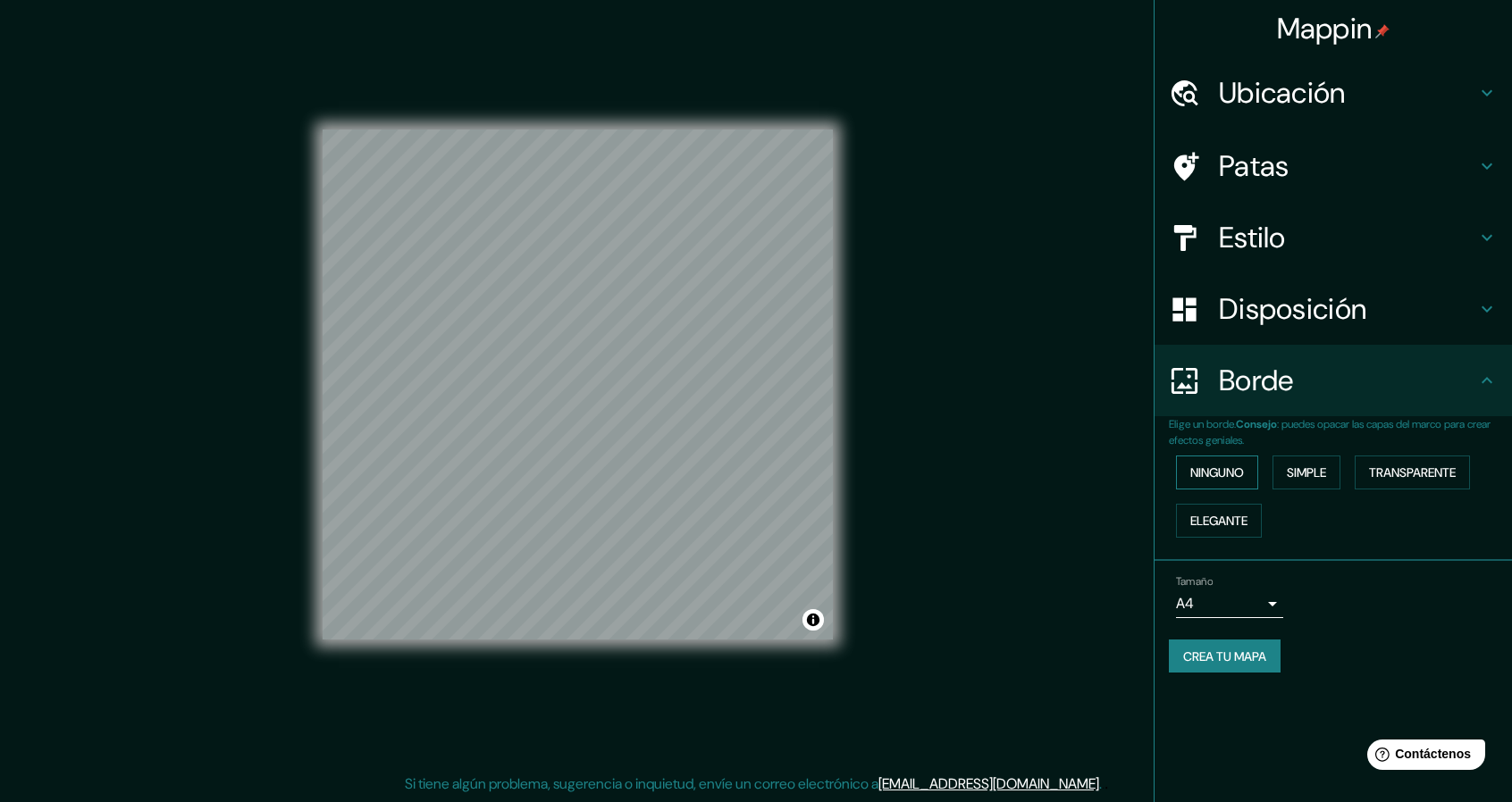
click at [1222, 483] on button "Ninguno" at bounding box center [1217, 472] width 82 height 34
click at [1287, 474] on button "Simple" at bounding box center [1306, 472] width 68 height 34
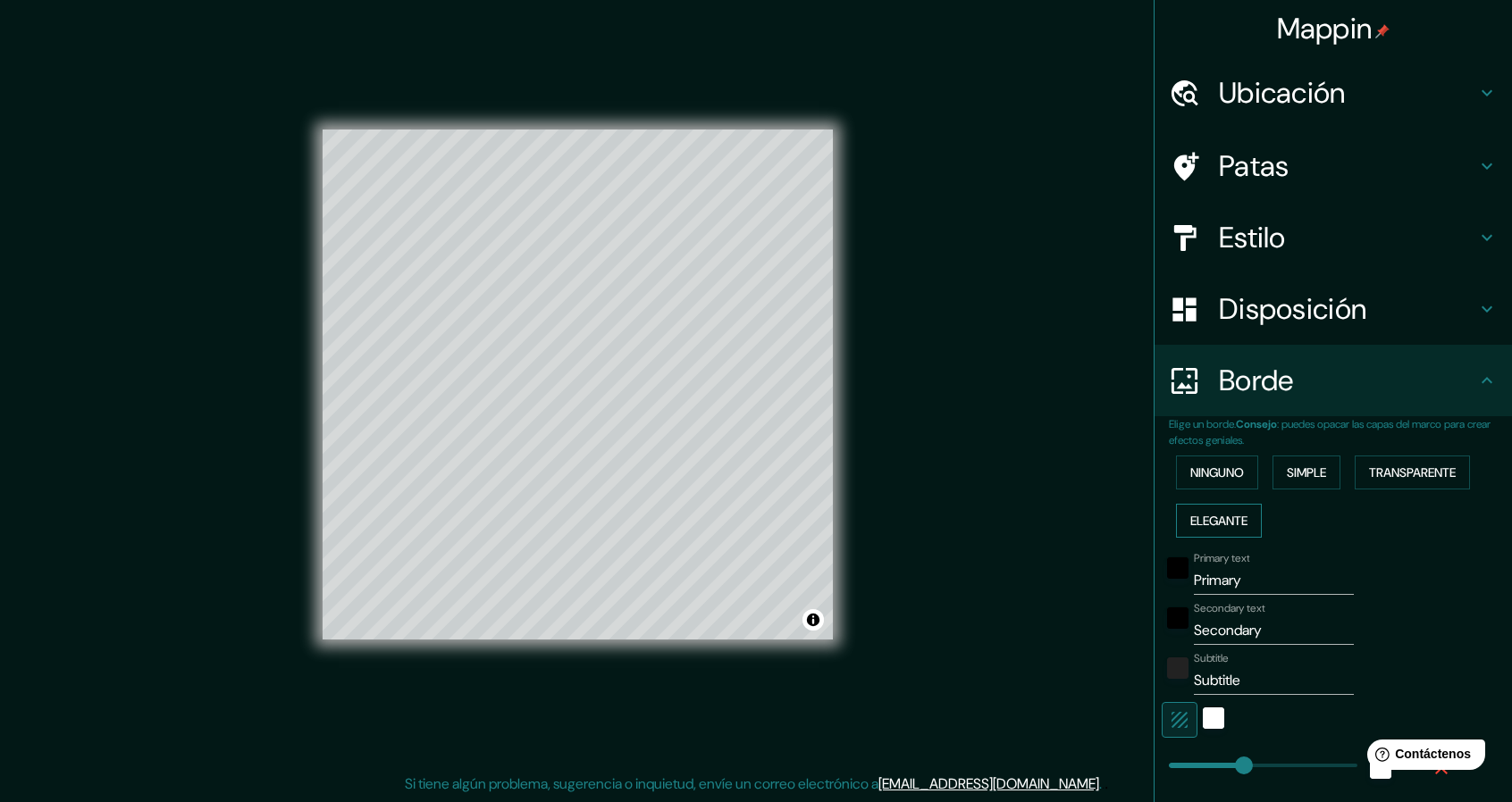
click at [1240, 518] on button "Elegante" at bounding box center [1218, 521] width 86 height 34
click at [1399, 464] on font "Transparente" at bounding box center [1412, 472] width 87 height 16
click at [1273, 478] on button "Simple" at bounding box center [1306, 472] width 68 height 34
click at [1207, 478] on font "Ninguno" at bounding box center [1217, 472] width 53 height 16
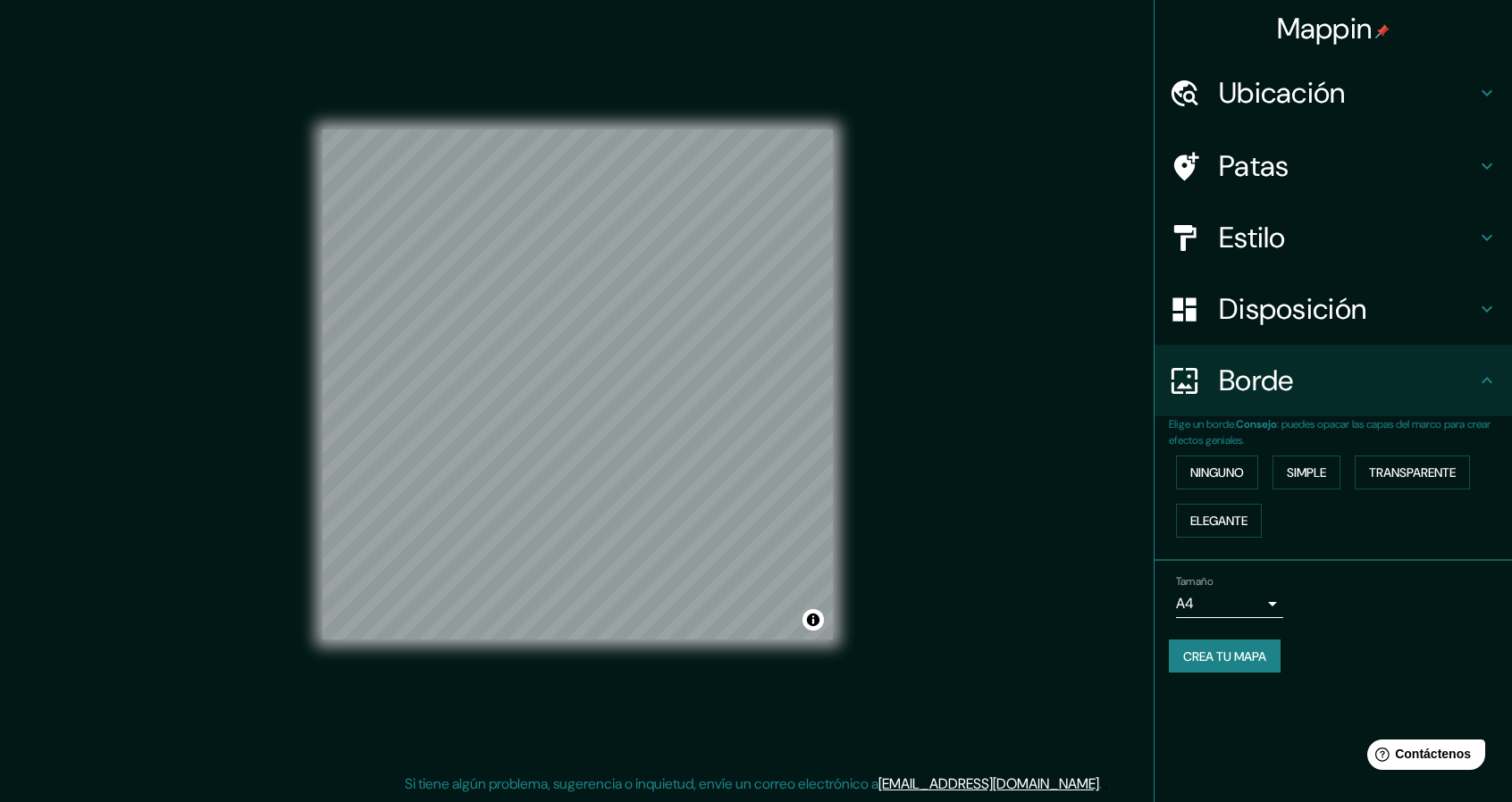
click at [1297, 315] on font "Disposición" at bounding box center [1292, 309] width 147 height 38
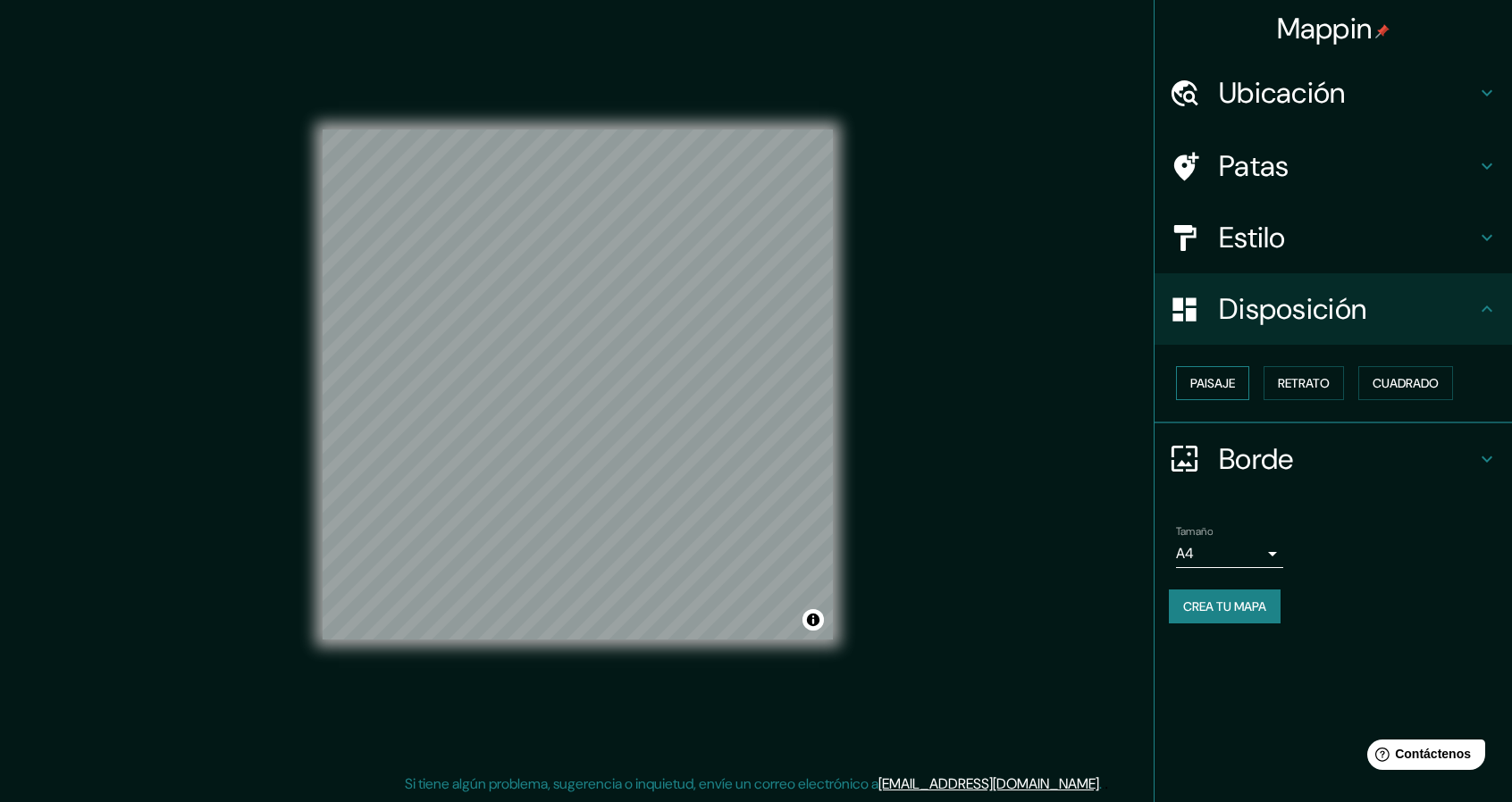
click at [1229, 382] on font "Paisaje" at bounding box center [1212, 383] width 44 height 16
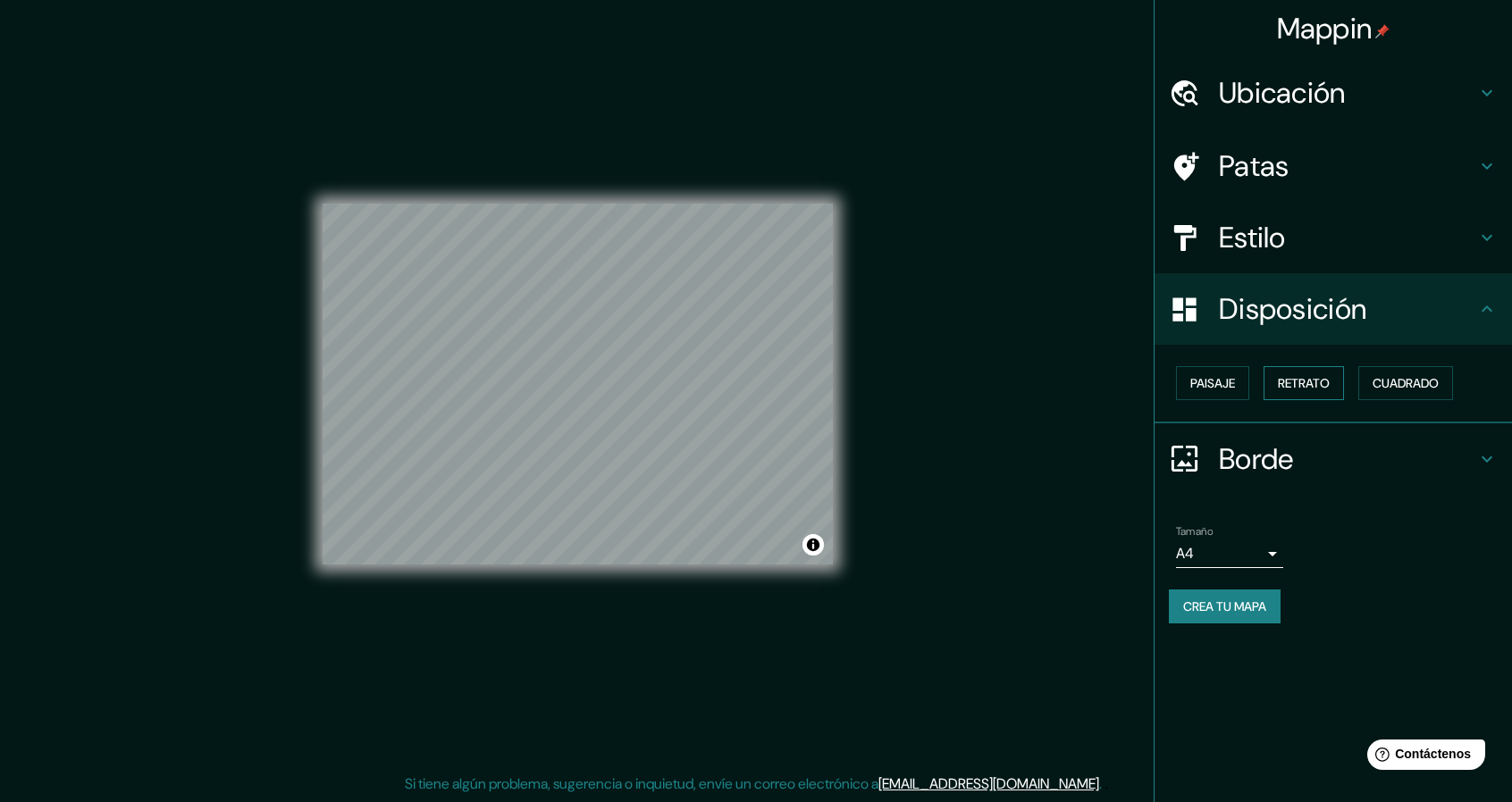
click at [1295, 383] on font "Retrato" at bounding box center [1303, 383] width 51 height 16
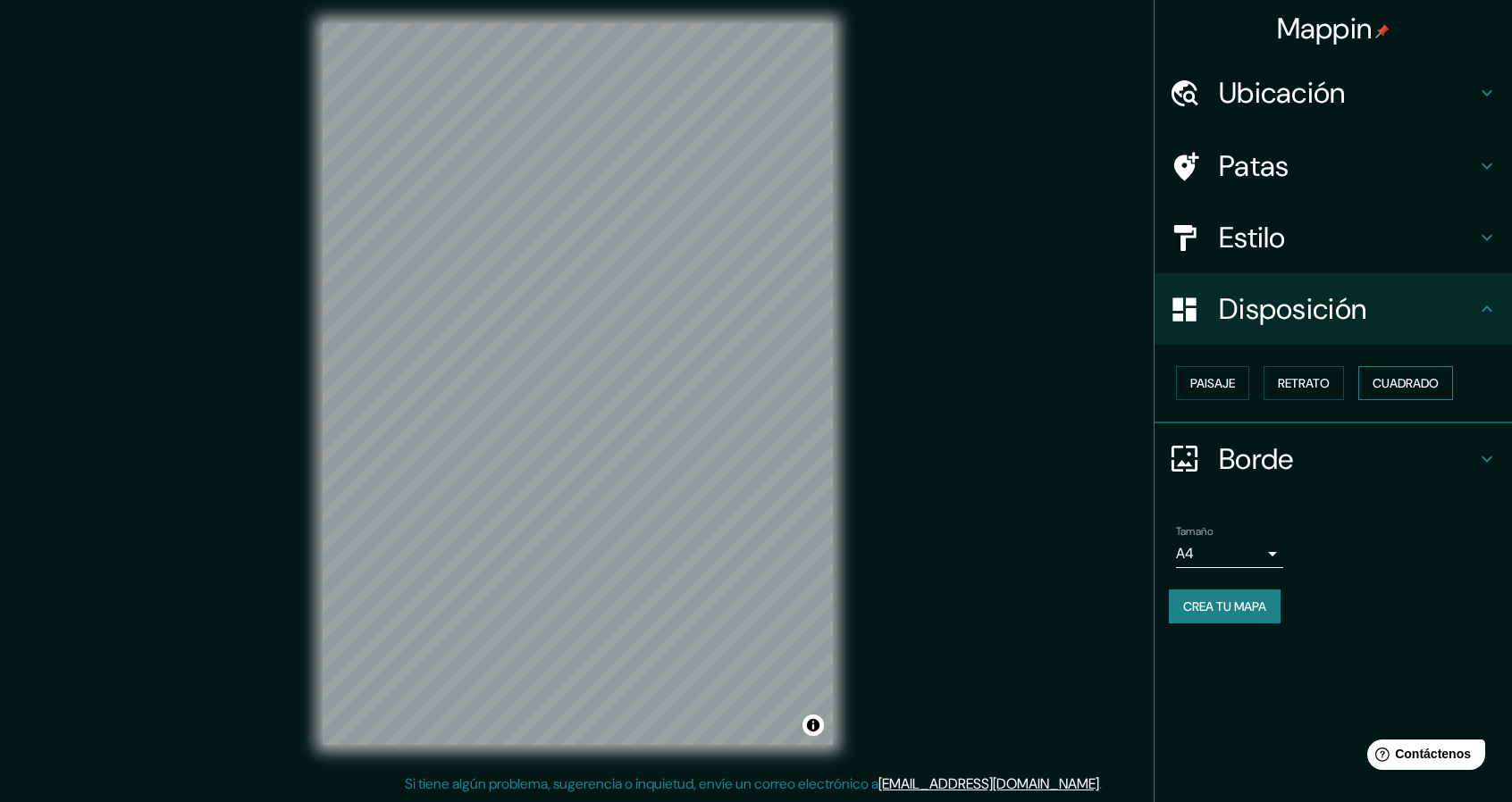
click at [1414, 379] on font "Cuadrado" at bounding box center [1405, 383] width 66 height 16
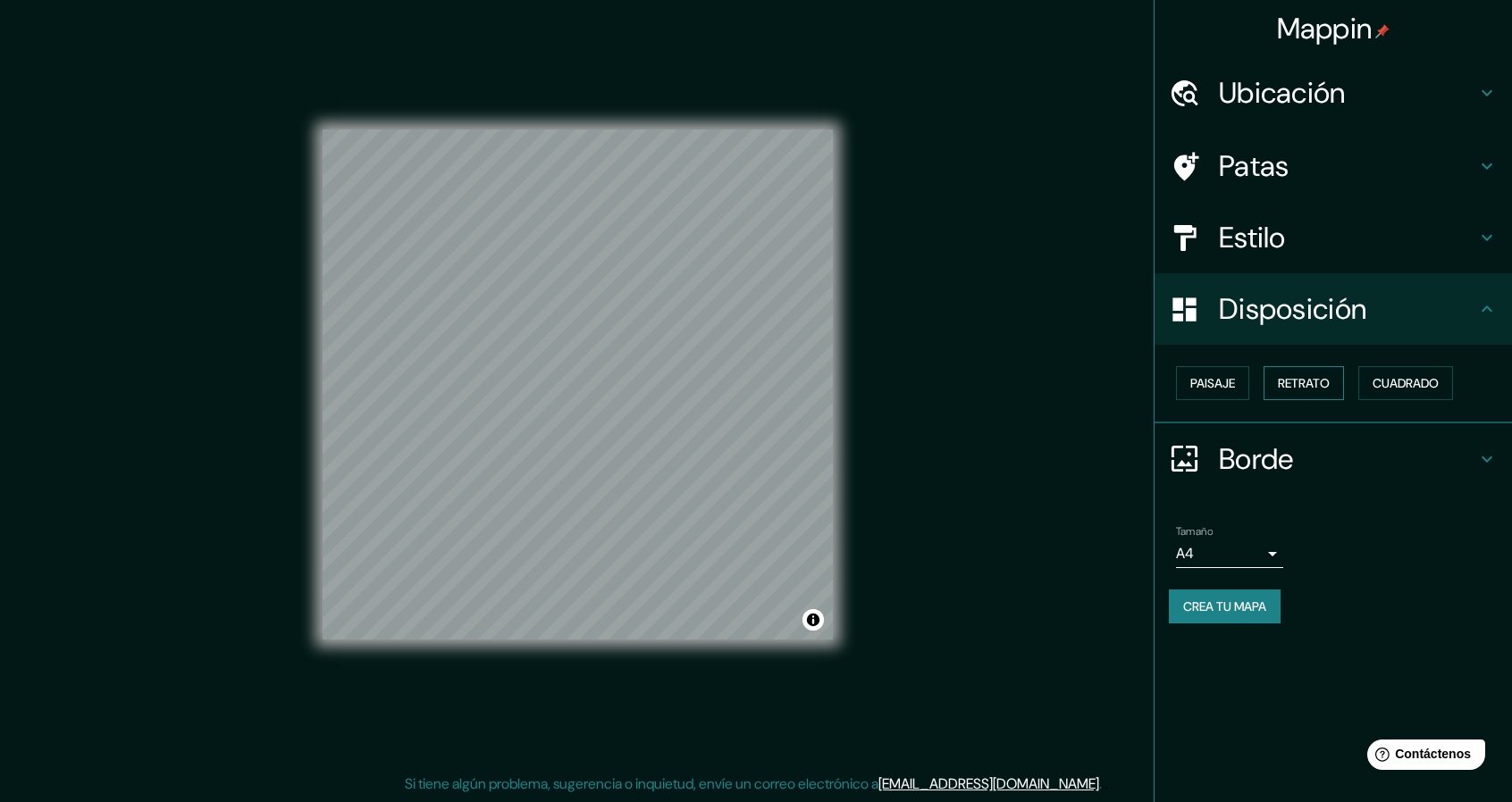
click at [1312, 390] on font "Retrato" at bounding box center [1303, 383] width 51 height 16
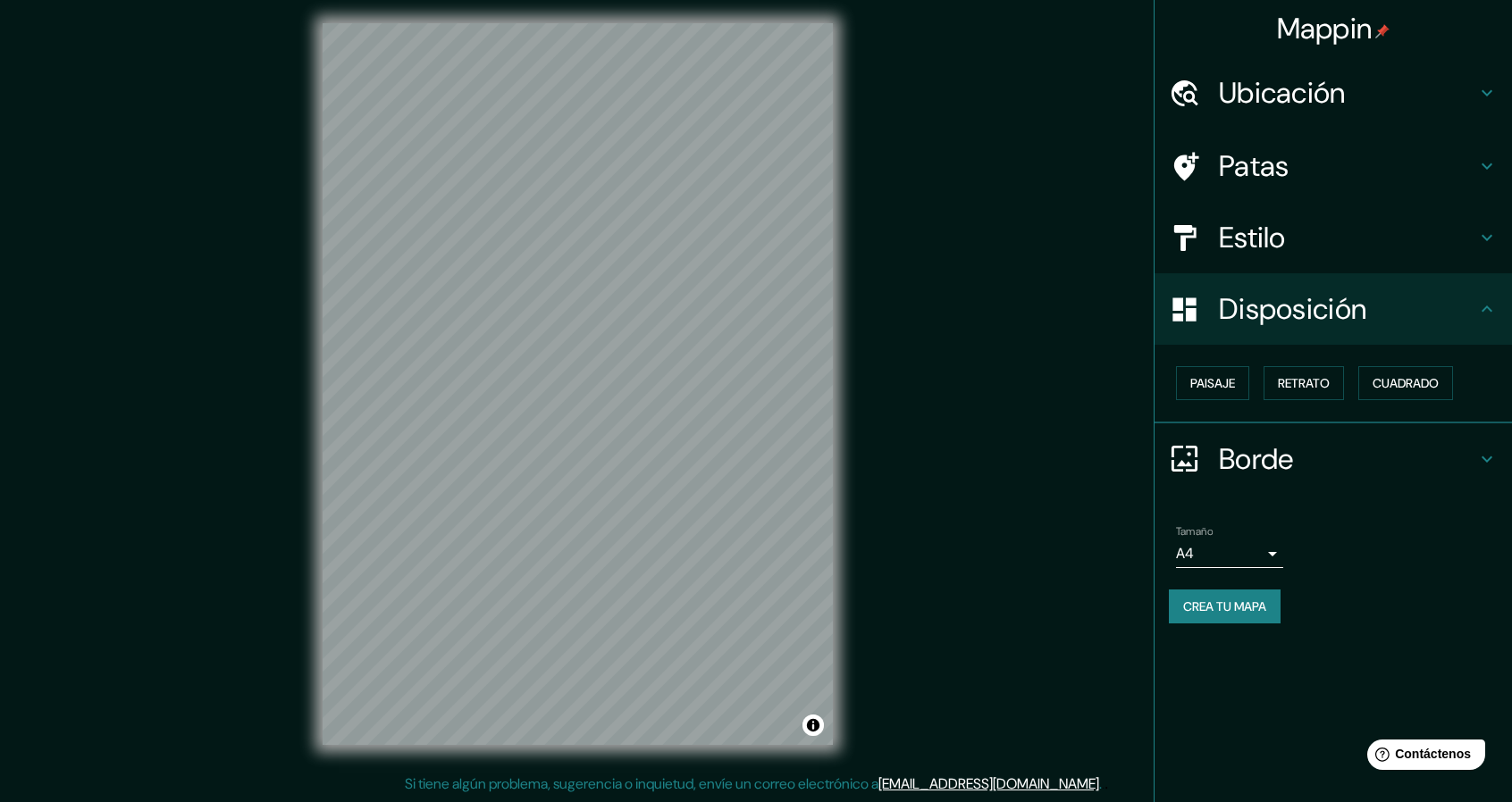
click at [1205, 606] on font "Crea tu mapa" at bounding box center [1225, 607] width 83 height 16
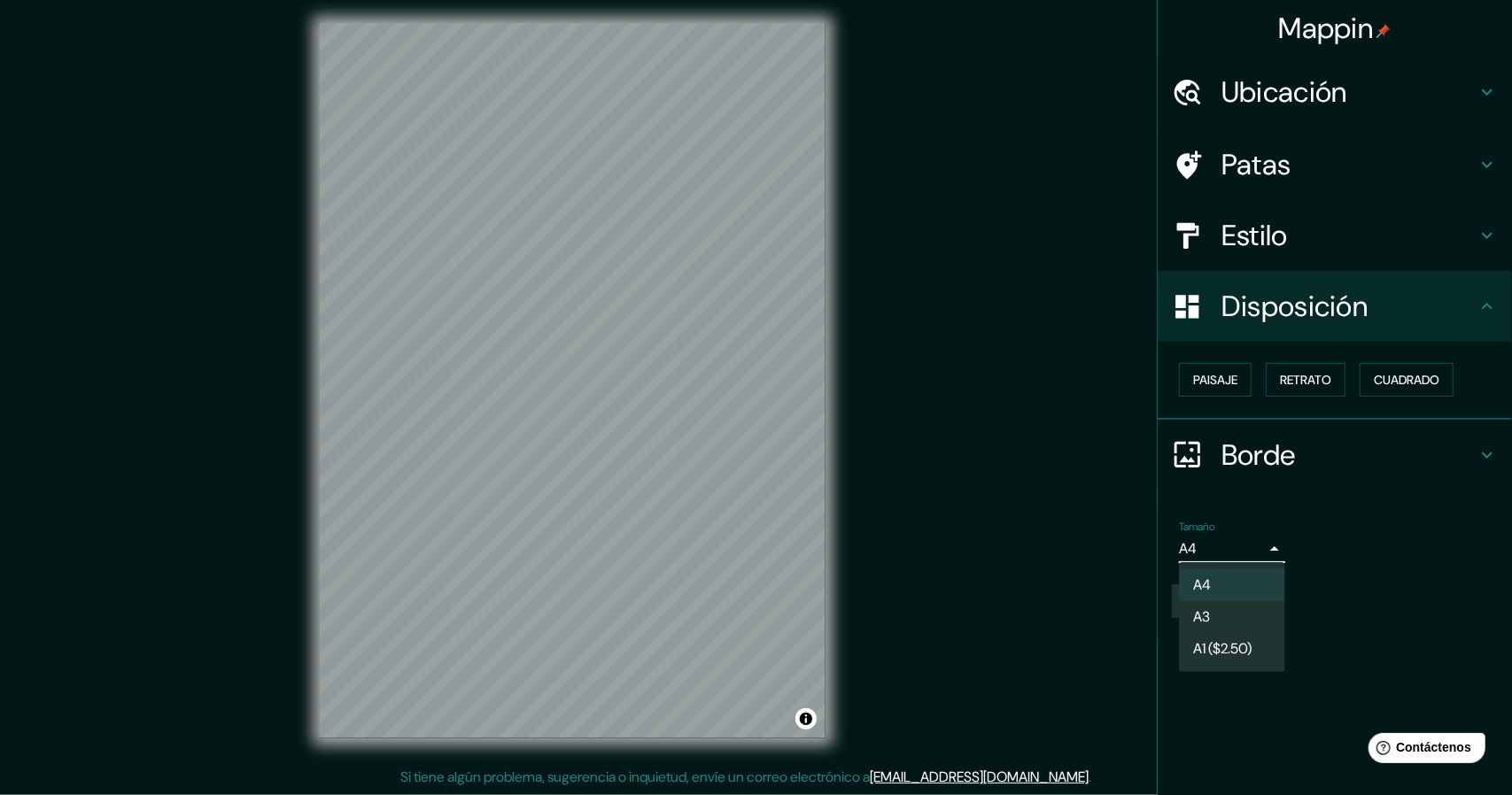
click at [1217, 547] on body "Mappin Ubicación [GEOGRAPHIC_DATA], [GEOGRAPHIC_DATA], [GEOGRAPHIC_DATA] Patas …" at bounding box center [756, 392] width 1512 height 795
click at [1217, 547] on div at bounding box center [756, 398] width 1512 height 795
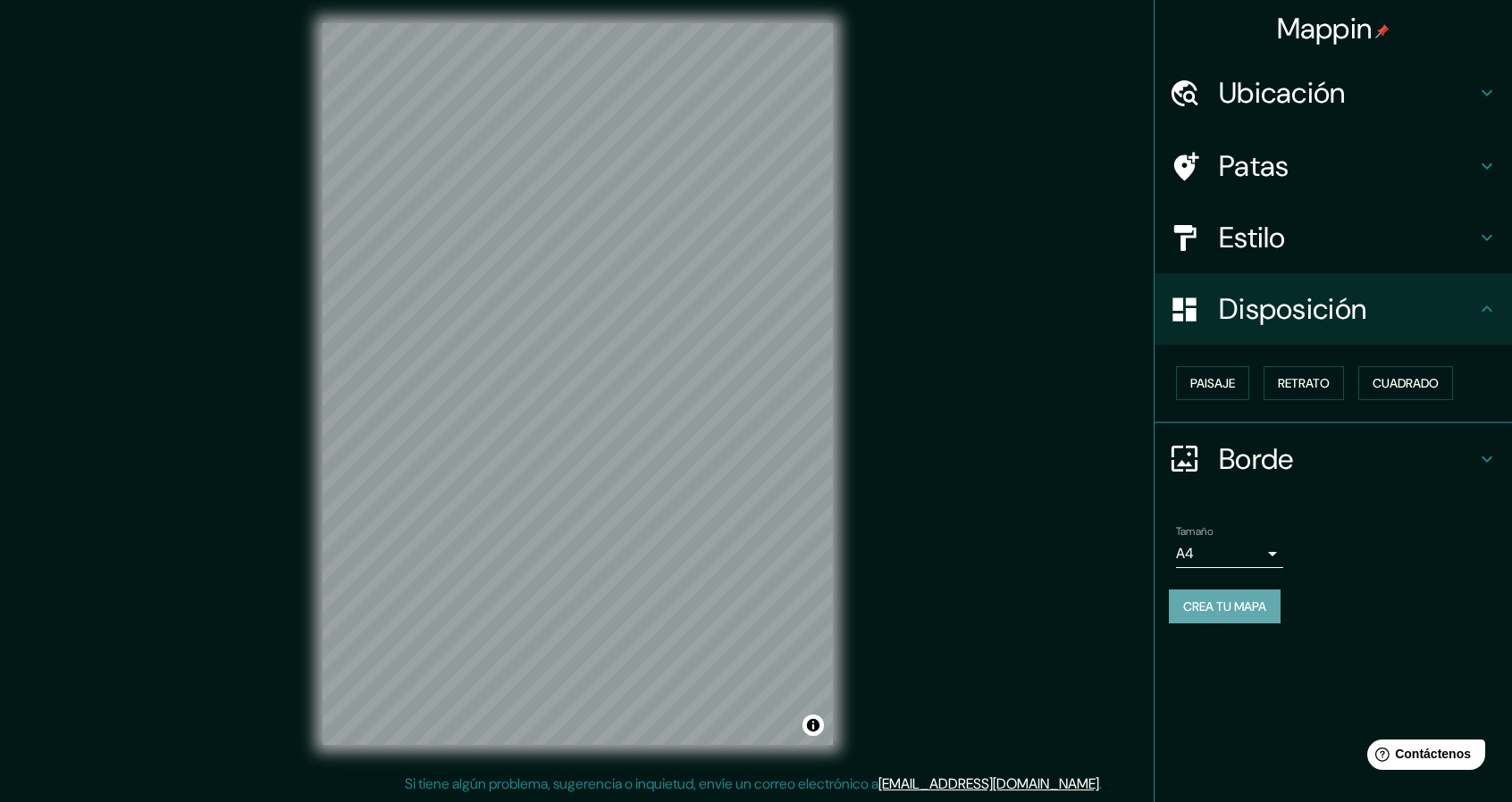
click at [1239, 613] on font "Crea tu mapa" at bounding box center [1225, 607] width 83 height 16
click at [1271, 232] on font "Estilo" at bounding box center [1252, 238] width 67 height 38
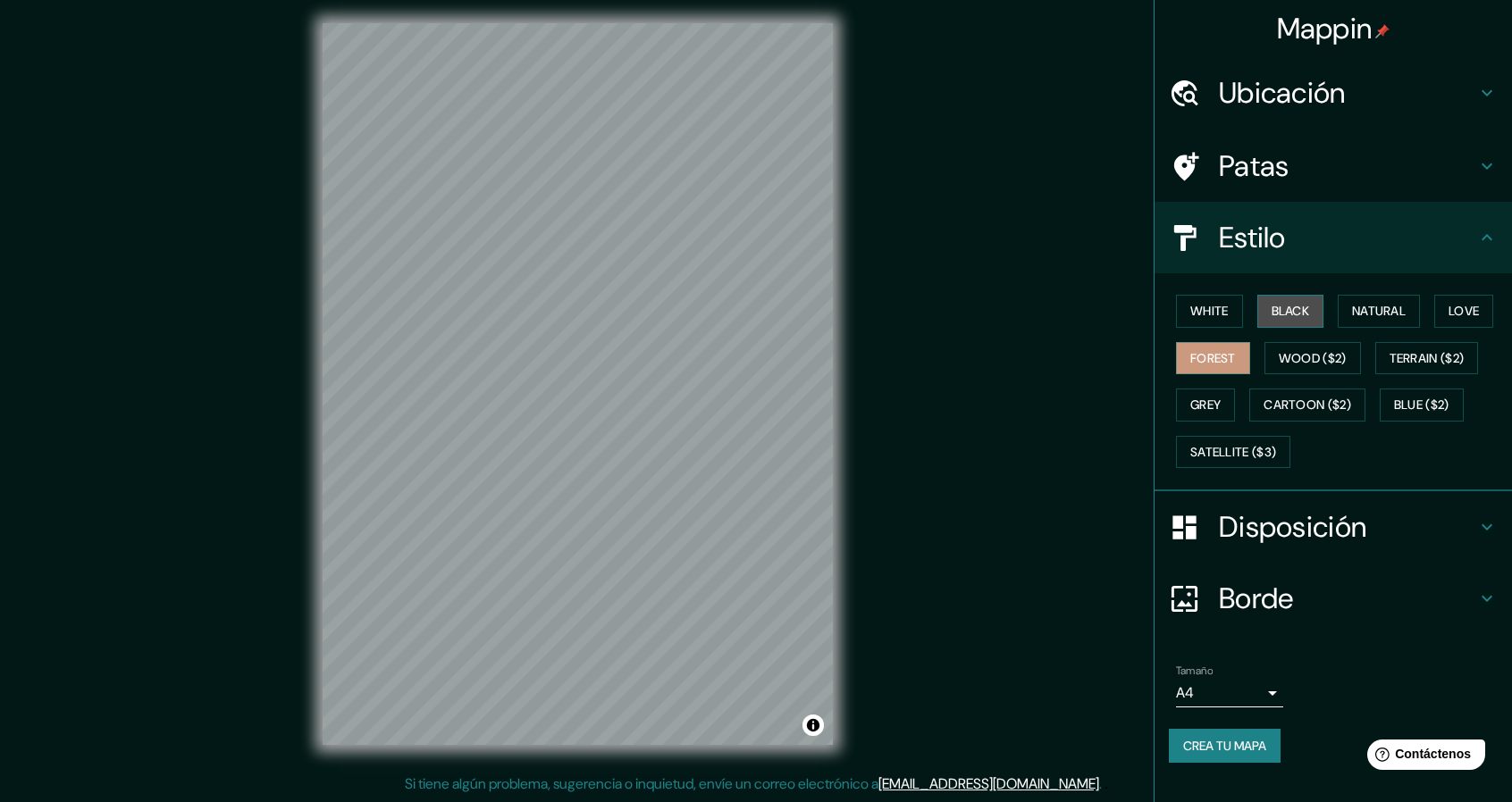
click at [1274, 309] on button "Black" at bounding box center [1291, 311] width 67 height 33
click at [1395, 322] on button "Natural" at bounding box center [1378, 311] width 82 height 33
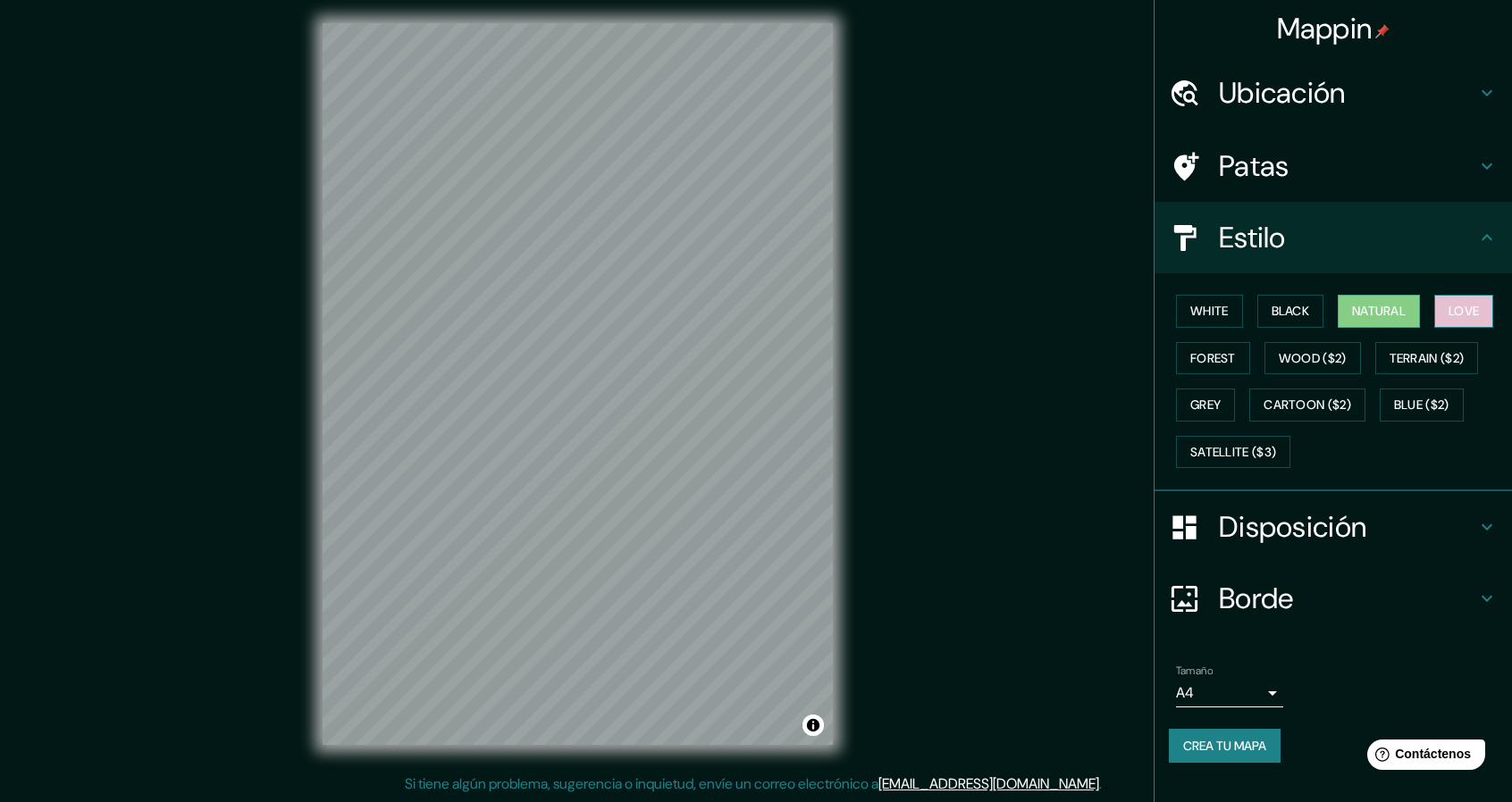
click at [1463, 304] on button "Love" at bounding box center [1463, 311] width 59 height 33
click at [1433, 371] on button "Terrain ($2)" at bounding box center [1426, 359] width 104 height 33
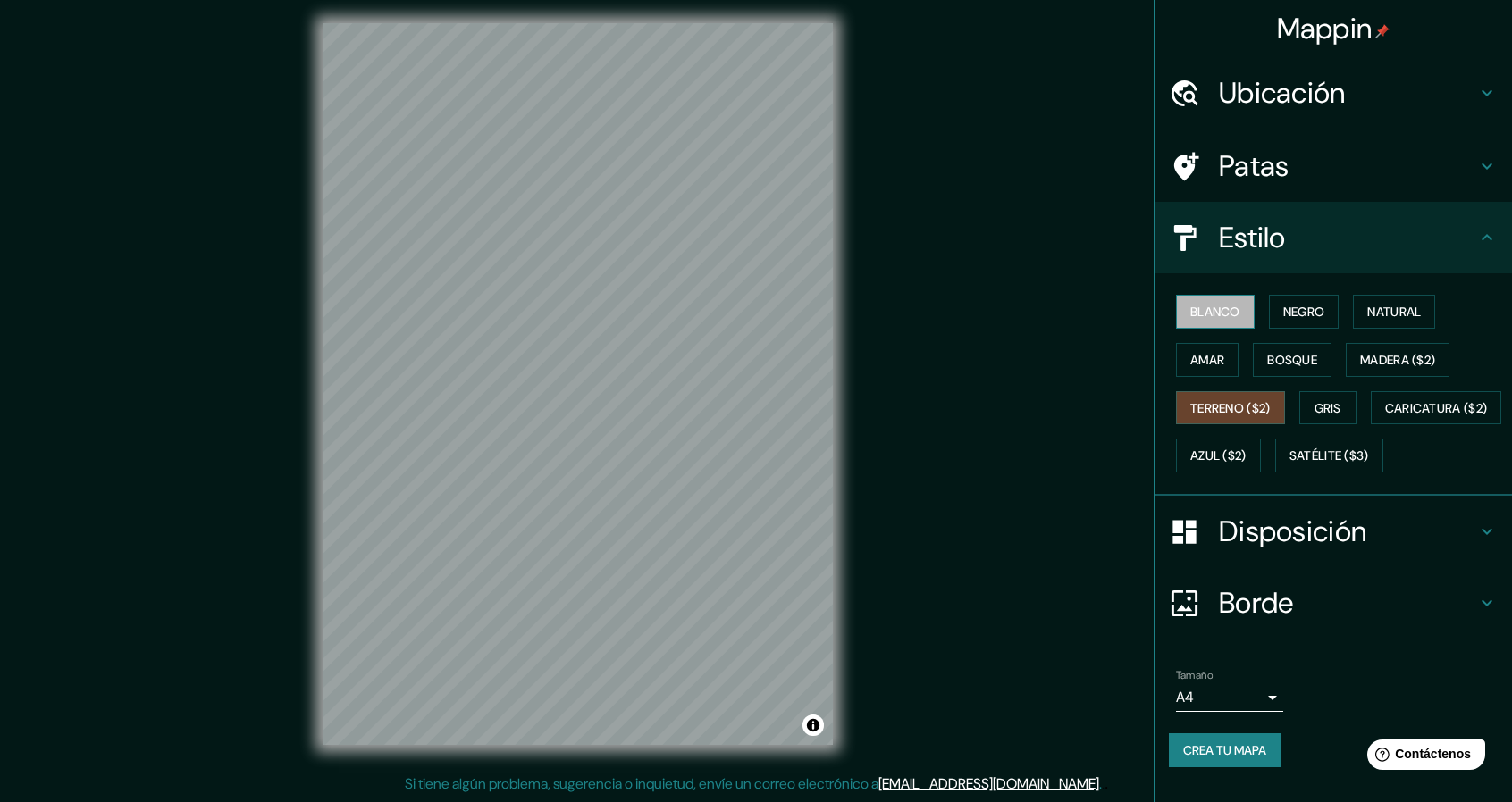
click at [1218, 309] on font "Blanco" at bounding box center [1215, 312] width 50 height 16
click at [1275, 364] on font "Bosque" at bounding box center [1292, 360] width 50 height 16
click at [1221, 308] on font "Blanco" at bounding box center [1215, 312] width 50 height 16
click at [1285, 304] on font "Negro" at bounding box center [1303, 312] width 42 height 16
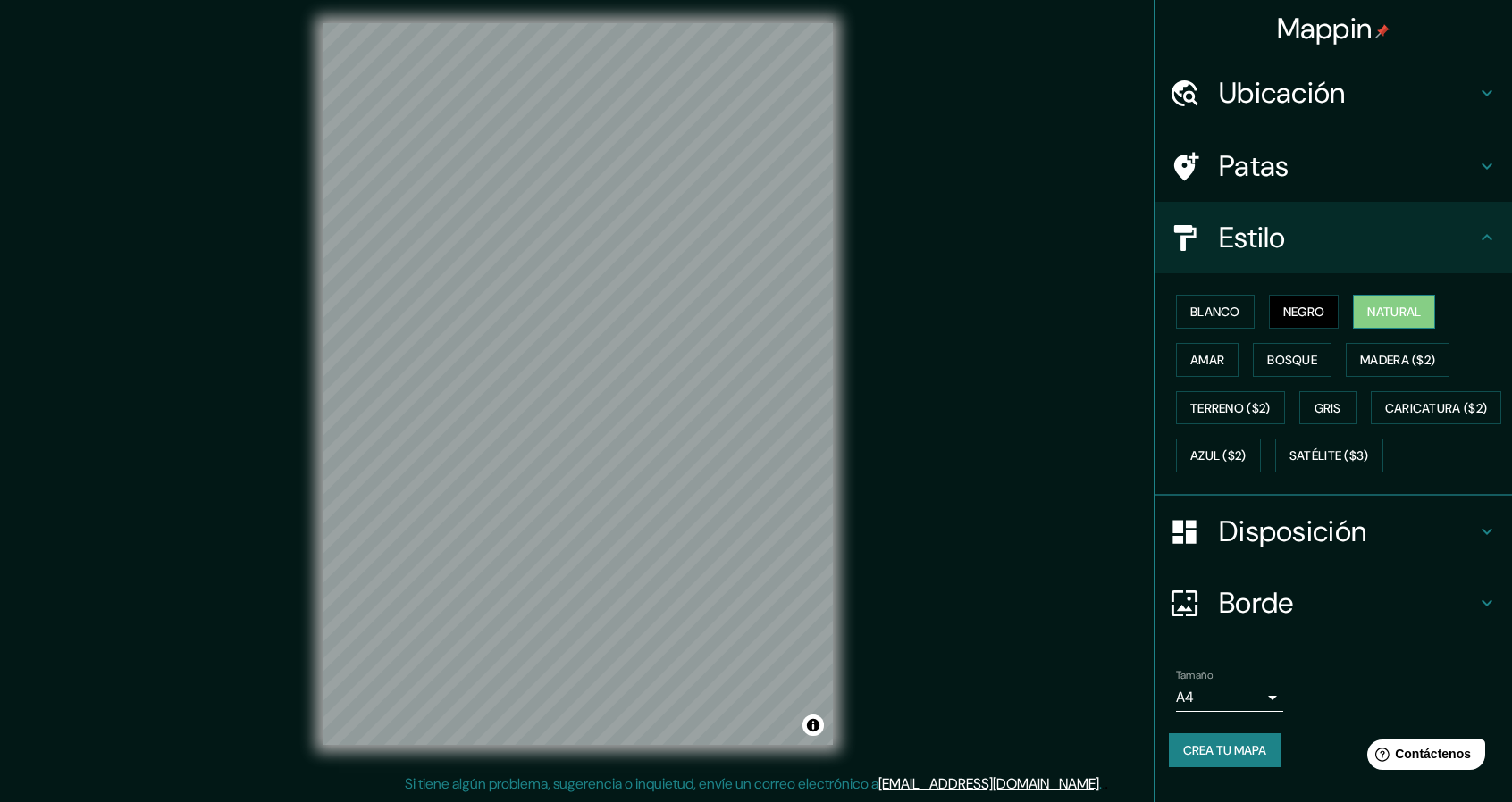
click at [1367, 305] on font "Natural" at bounding box center [1393, 312] width 53 height 16
click at [1360, 357] on font "Madera ($2)" at bounding box center [1397, 360] width 75 height 16
click at [1283, 303] on font "Negro" at bounding box center [1303, 312] width 42 height 16
click at [1209, 297] on button "Blanco" at bounding box center [1215, 312] width 79 height 34
click at [1283, 315] on font "Negro" at bounding box center [1303, 312] width 42 height 16
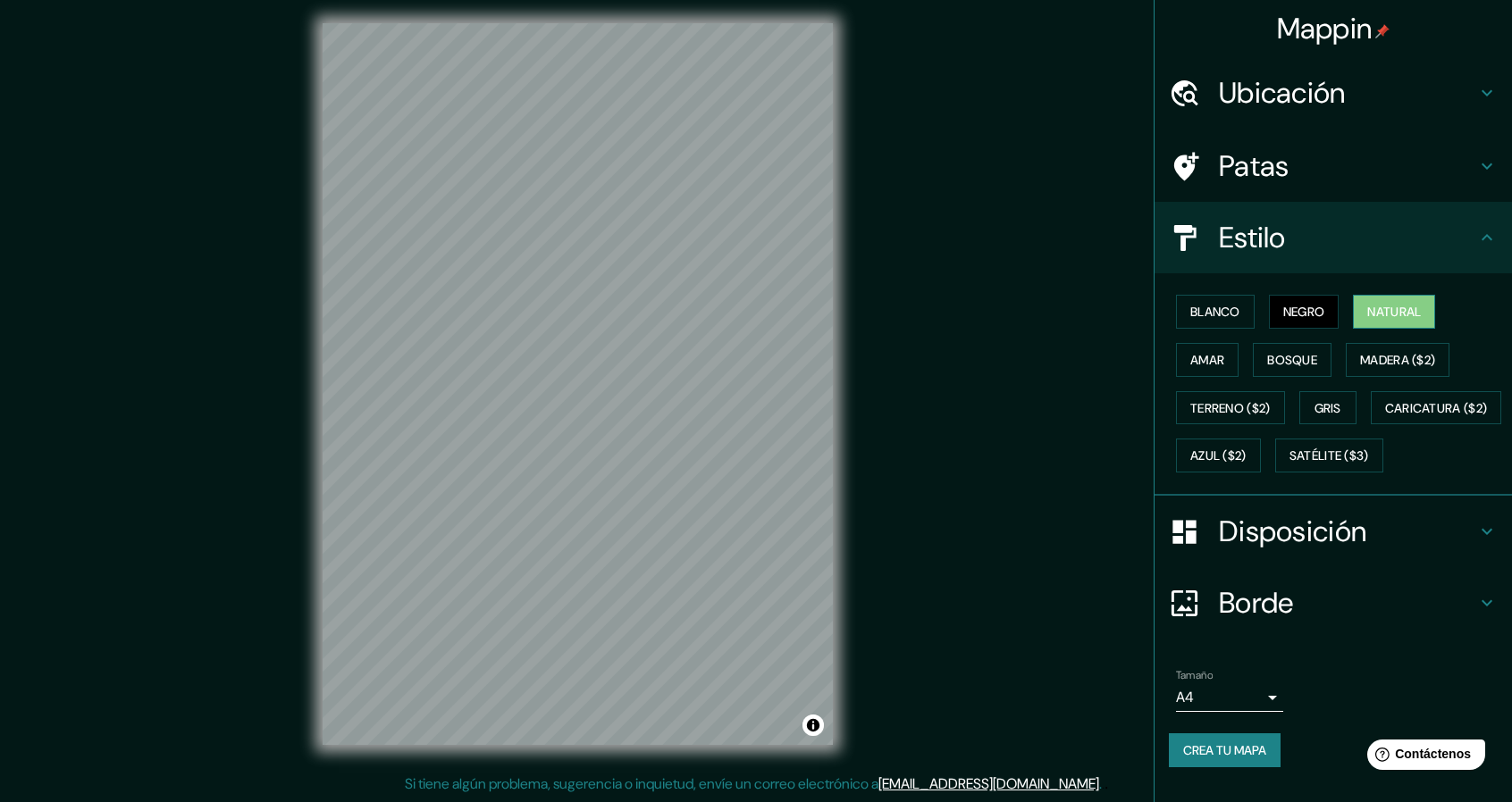
click at [1353, 315] on button "Natural" at bounding box center [1394, 312] width 82 height 34
click at [1283, 321] on font "Negro" at bounding box center [1303, 312] width 42 height 23
click at [1292, 371] on button "Bosque" at bounding box center [1292, 360] width 79 height 34
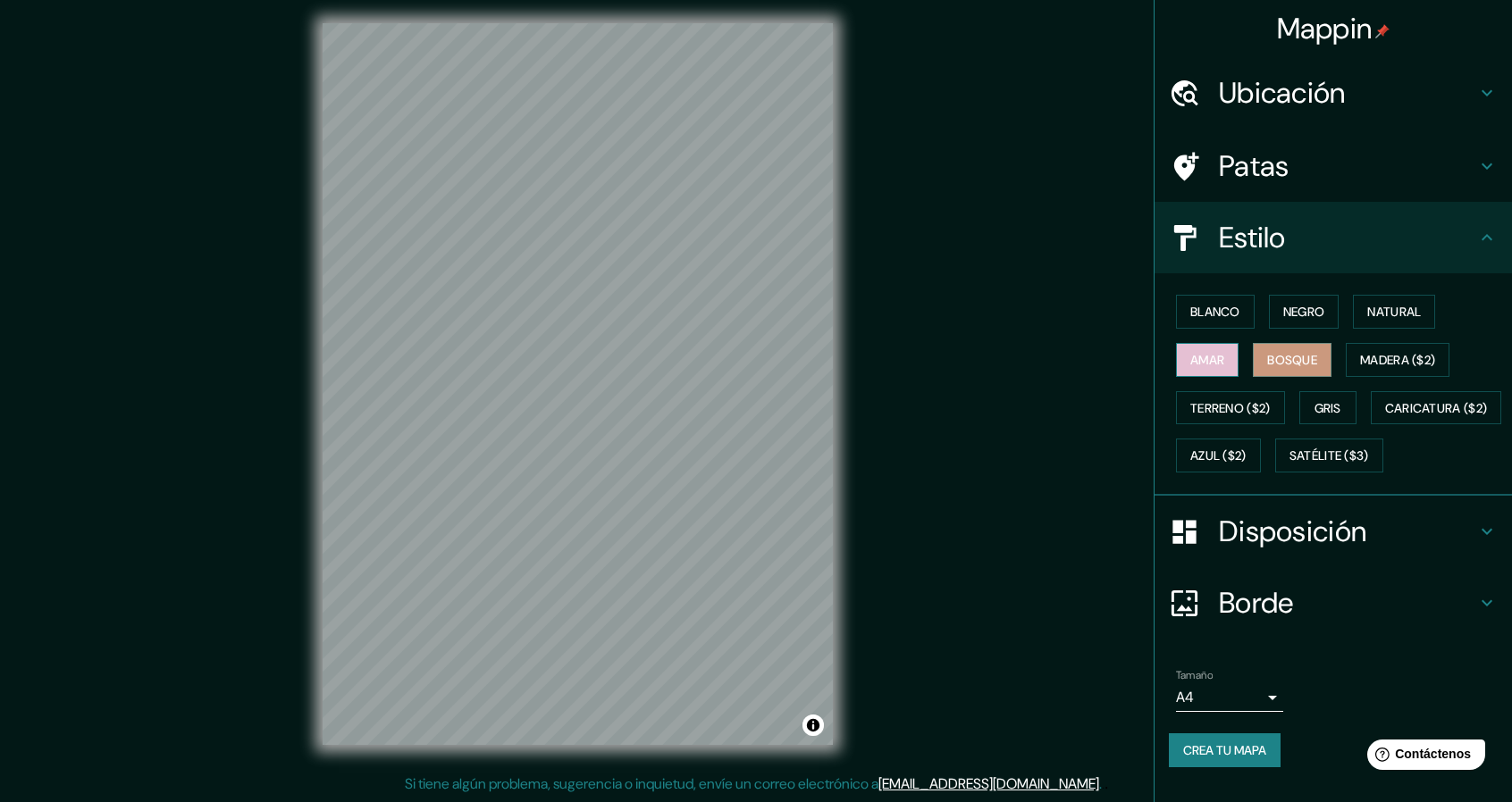
click at [1222, 361] on button "Amar" at bounding box center [1207, 360] width 62 height 34
click at [1336, 400] on button "Gris" at bounding box center [1327, 408] width 57 height 34
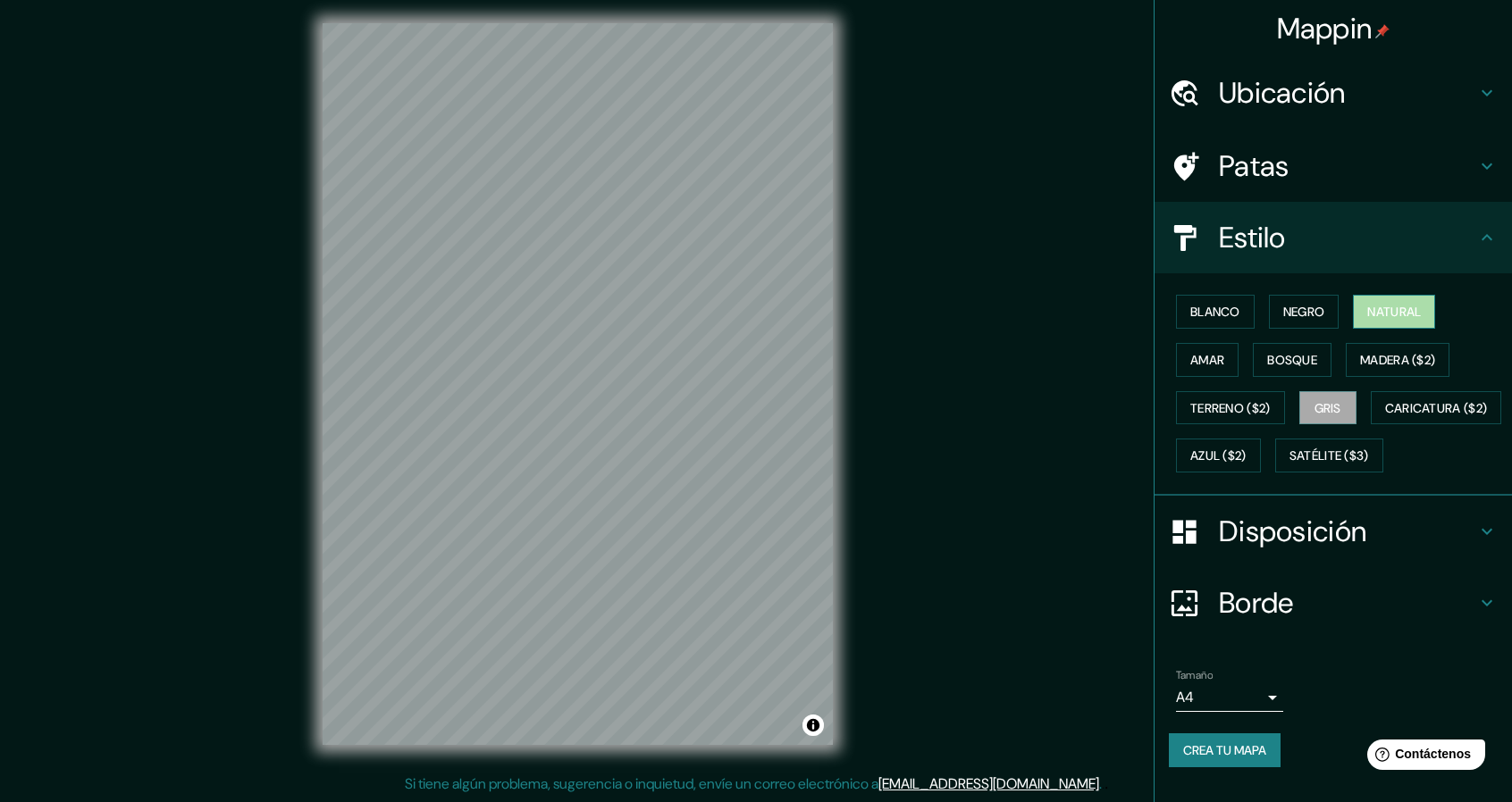
click at [1407, 317] on font "Natural" at bounding box center [1393, 312] width 53 height 16
click at [1328, 406] on font "Gris" at bounding box center [1328, 408] width 27 height 16
click at [1310, 368] on button "Bosque" at bounding box center [1292, 360] width 79 height 34
click at [1295, 307] on font "Negro" at bounding box center [1303, 312] width 42 height 16
click at [1227, 317] on font "Blanco" at bounding box center [1215, 312] width 50 height 16
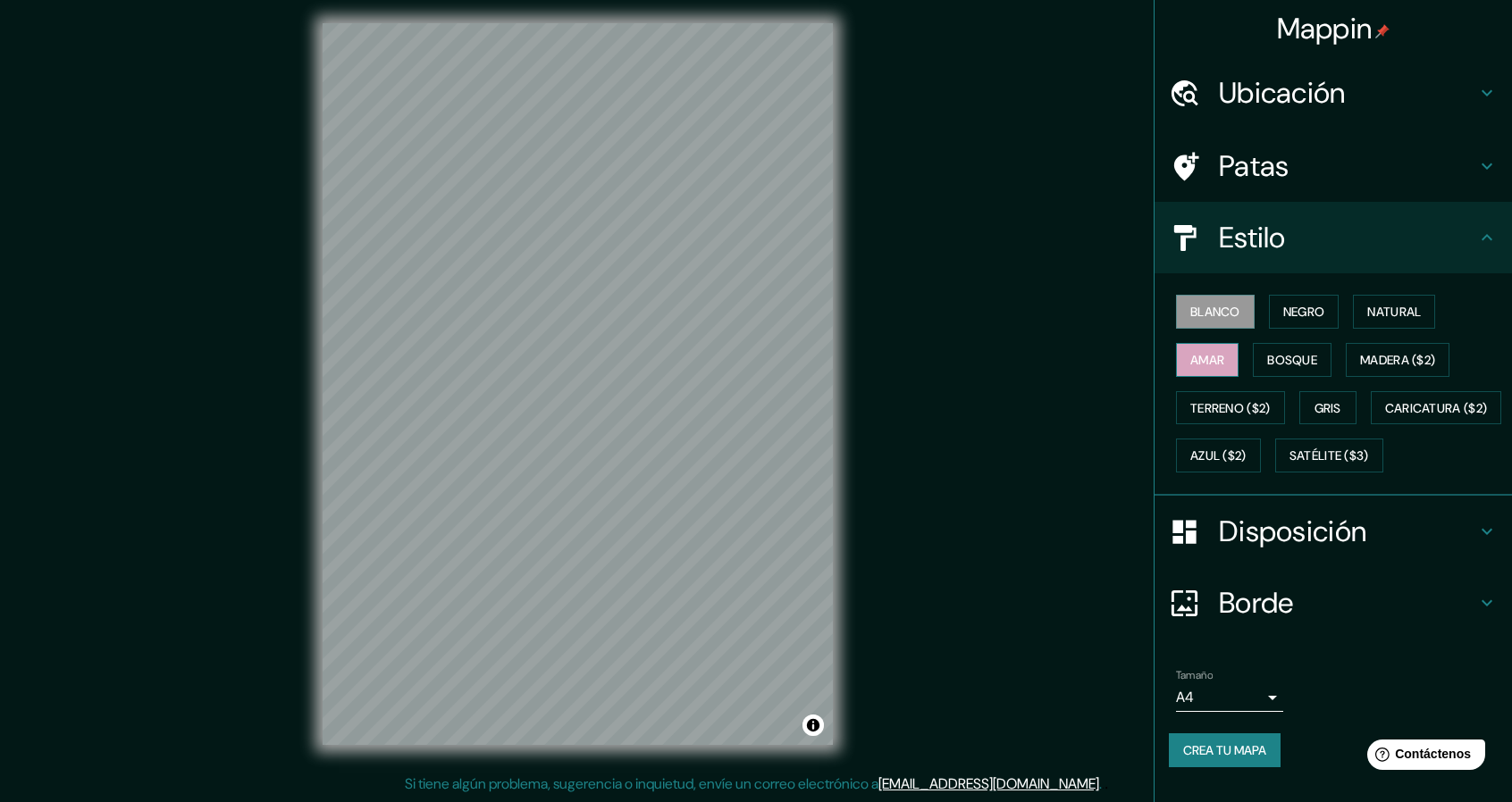
click at [1200, 360] on font "Amar" at bounding box center [1208, 360] width 34 height 16
click at [1220, 409] on font "Terreno ($2)" at bounding box center [1230, 408] width 80 height 16
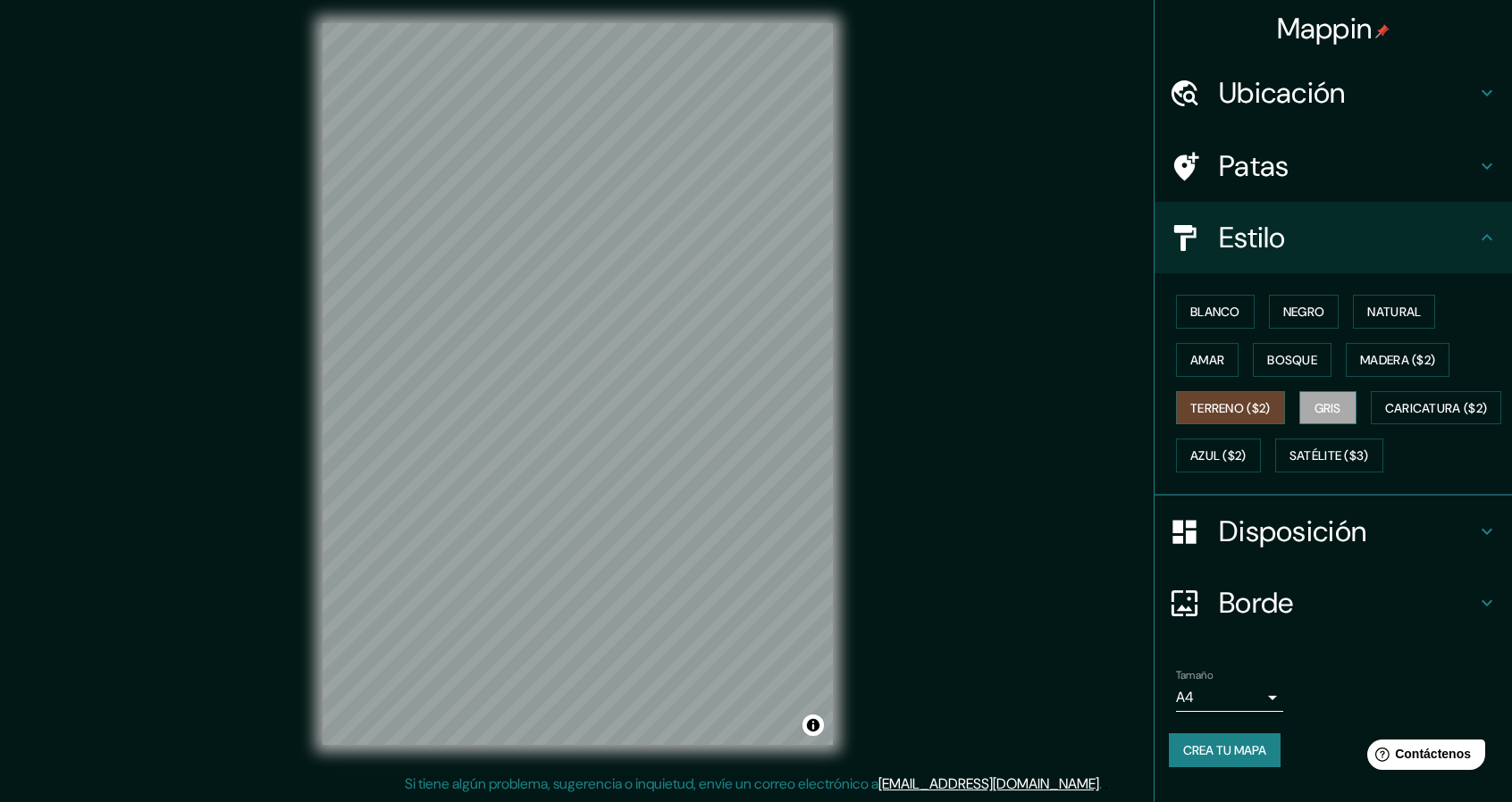
click at [1299, 414] on button "Gris" at bounding box center [1327, 408] width 57 height 34
click at [1267, 360] on font "Bosque" at bounding box center [1292, 360] width 50 height 16
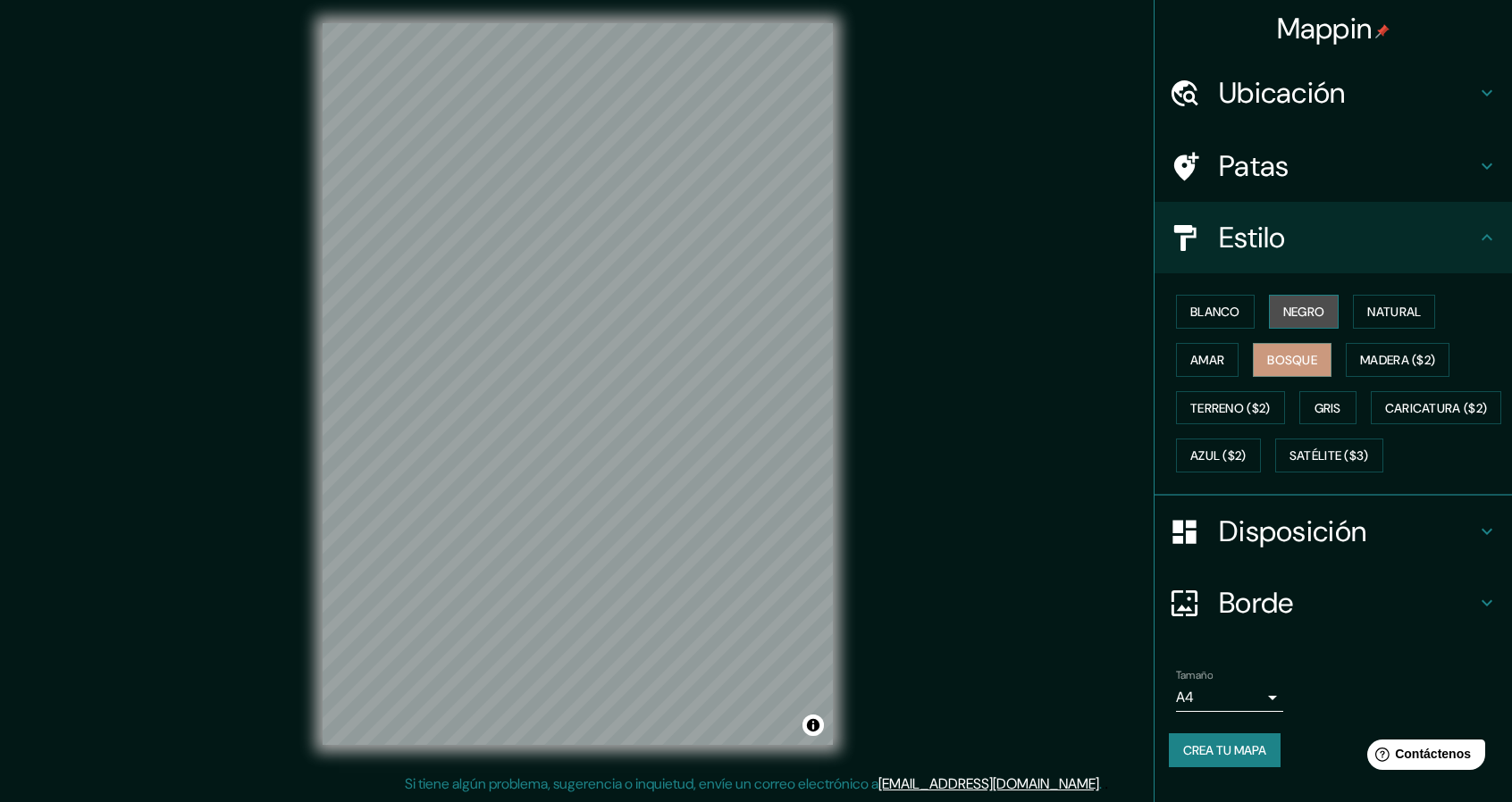
click at [1290, 319] on font "Negro" at bounding box center [1303, 312] width 42 height 16
click at [1399, 294] on div "Blanco Negro Natural Amar Bosque Madera ($2) Terreno ($2) Gris Caricatura ($2) …" at bounding box center [1340, 384] width 343 height 192
click at [1399, 310] on font "Natural" at bounding box center [1393, 312] width 53 height 16
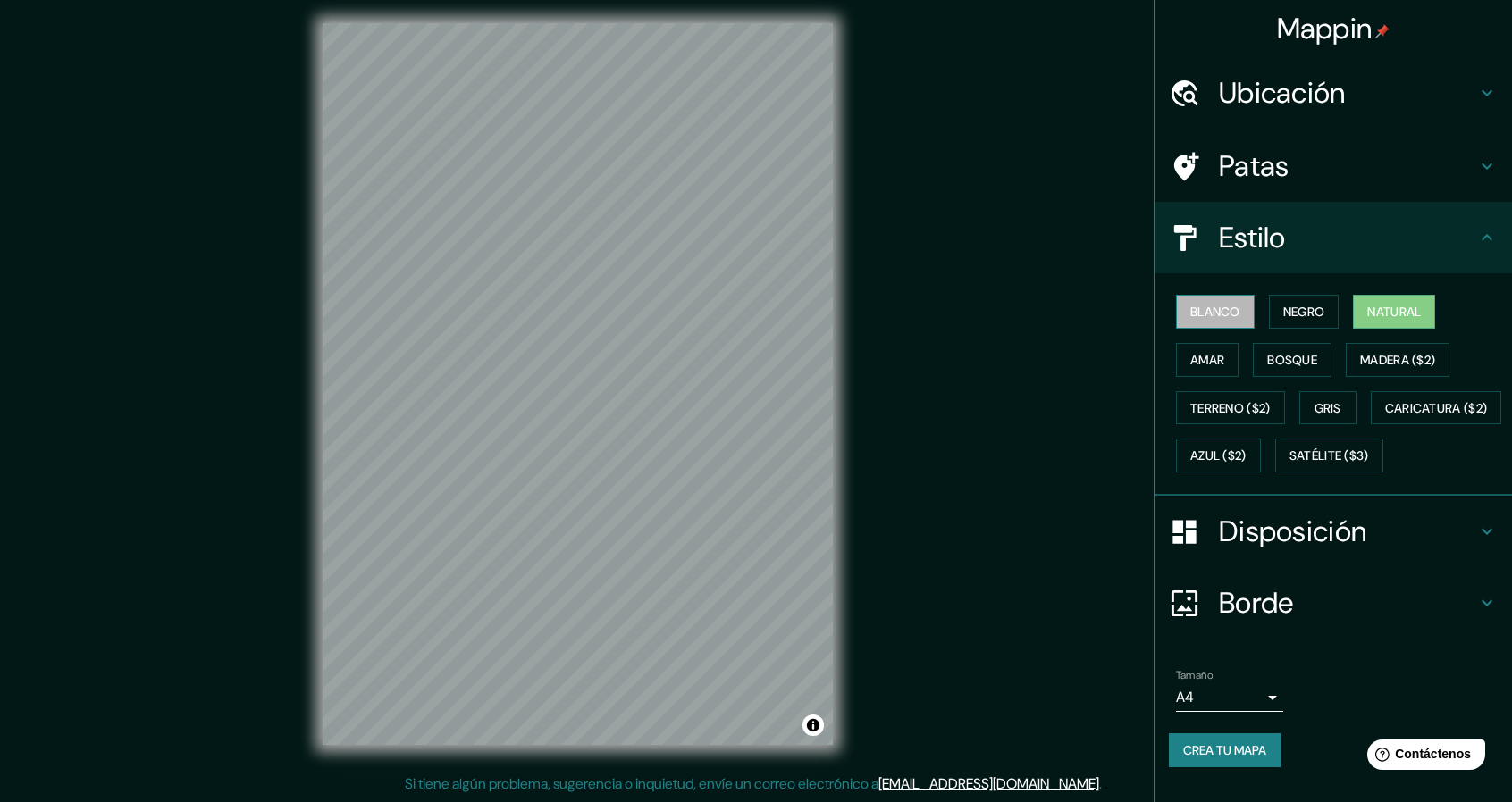
click at [1209, 307] on font "Blanco" at bounding box center [1215, 312] width 50 height 16
click at [1381, 288] on div "Blanco Negro Natural Amar Bosque Madera ($2) Terreno ($2) Gris Caricatura ($2) …" at bounding box center [1333, 385] width 358 height 222
click at [1375, 294] on button "Natural" at bounding box center [1394, 312] width 82 height 34
click at [1269, 299] on button "Negro" at bounding box center [1304, 312] width 70 height 34
click at [1191, 308] on font "Blanco" at bounding box center [1215, 312] width 50 height 16
